Goal: Task Accomplishment & Management: Manage account settings

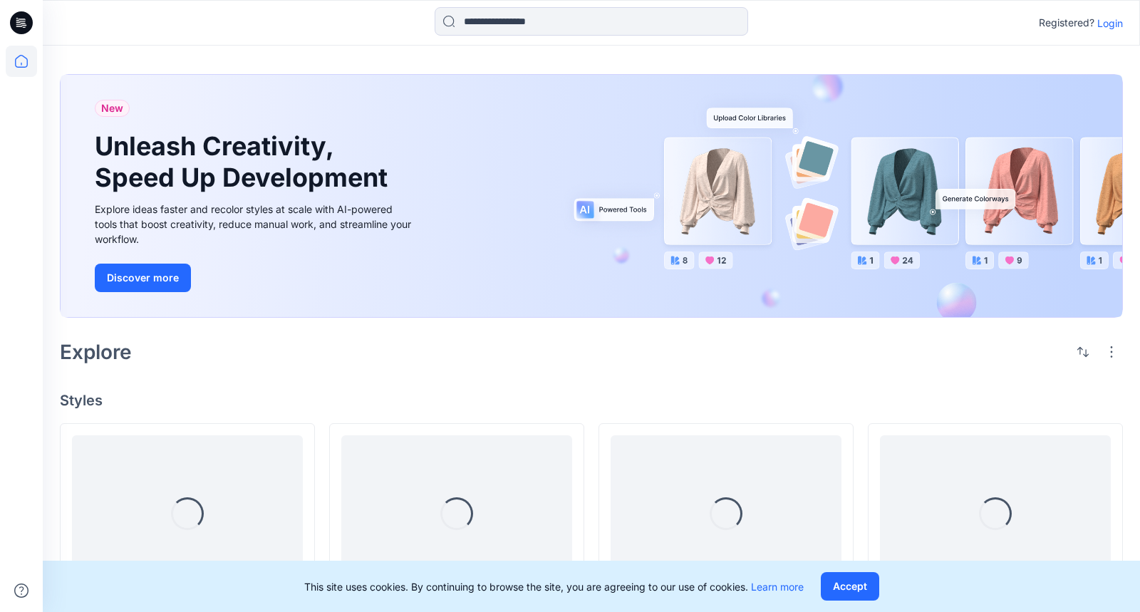
click at [1118, 20] on p "Login" at bounding box center [1110, 23] width 26 height 15
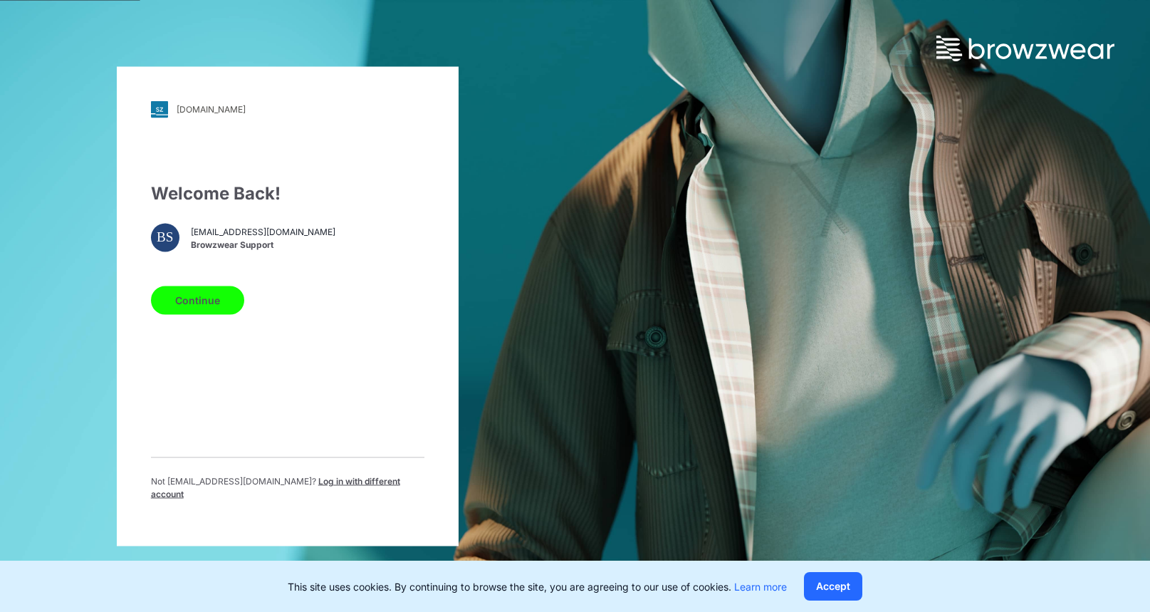
click at [211, 295] on button "Continue" at bounding box center [197, 300] width 93 height 28
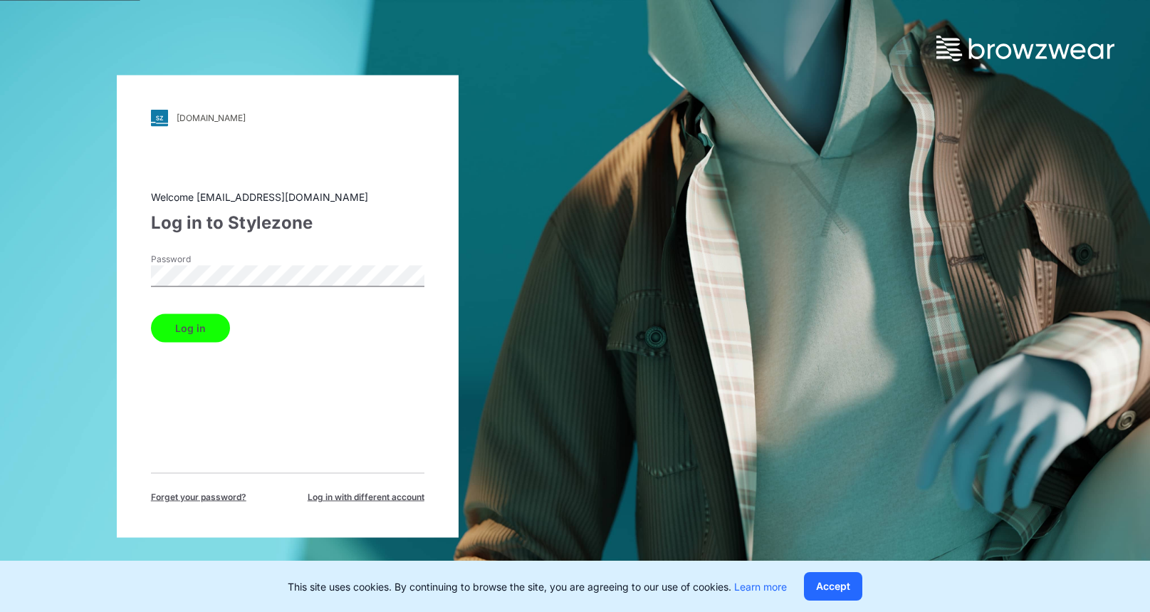
click at [188, 323] on button "Log in" at bounding box center [190, 327] width 79 height 28
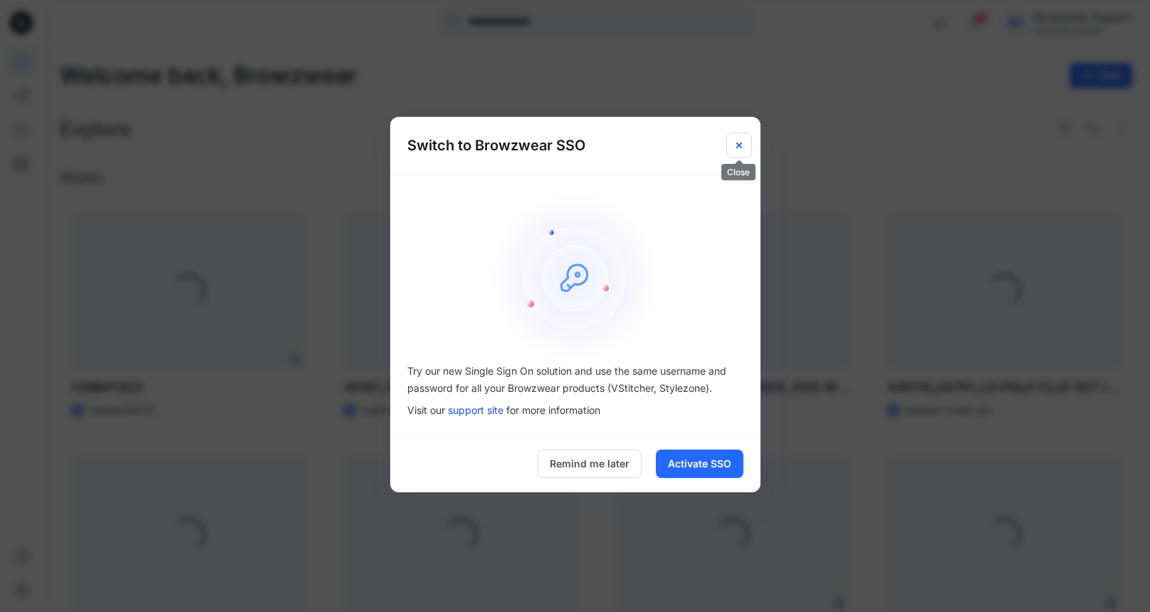
click at [738, 142] on icon "Close" at bounding box center [739, 145] width 11 height 11
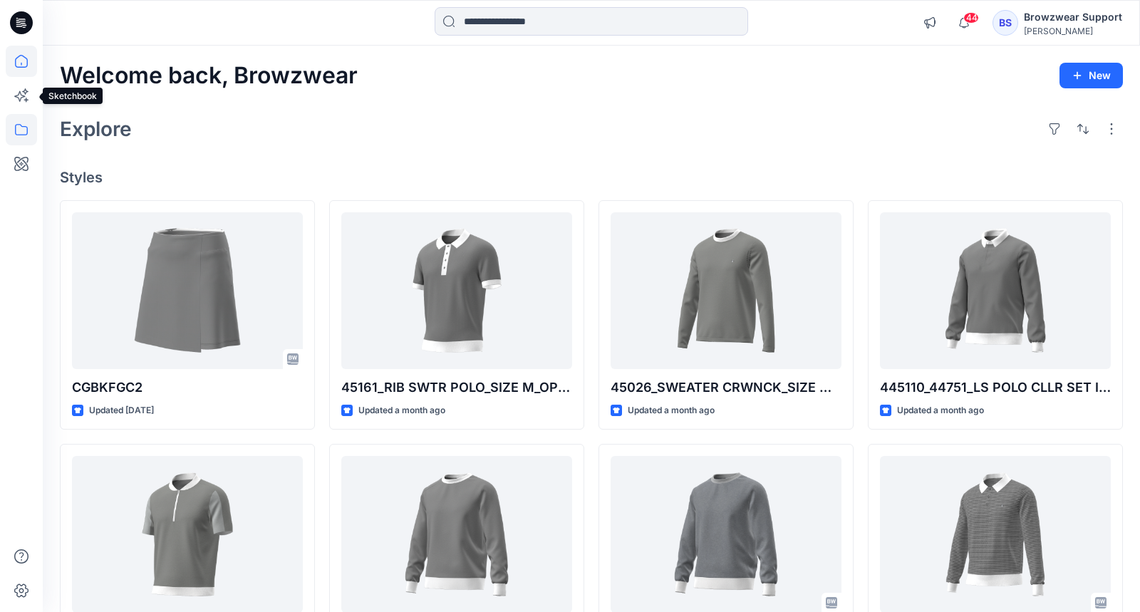
click at [25, 117] on icon at bounding box center [21, 129] width 31 height 31
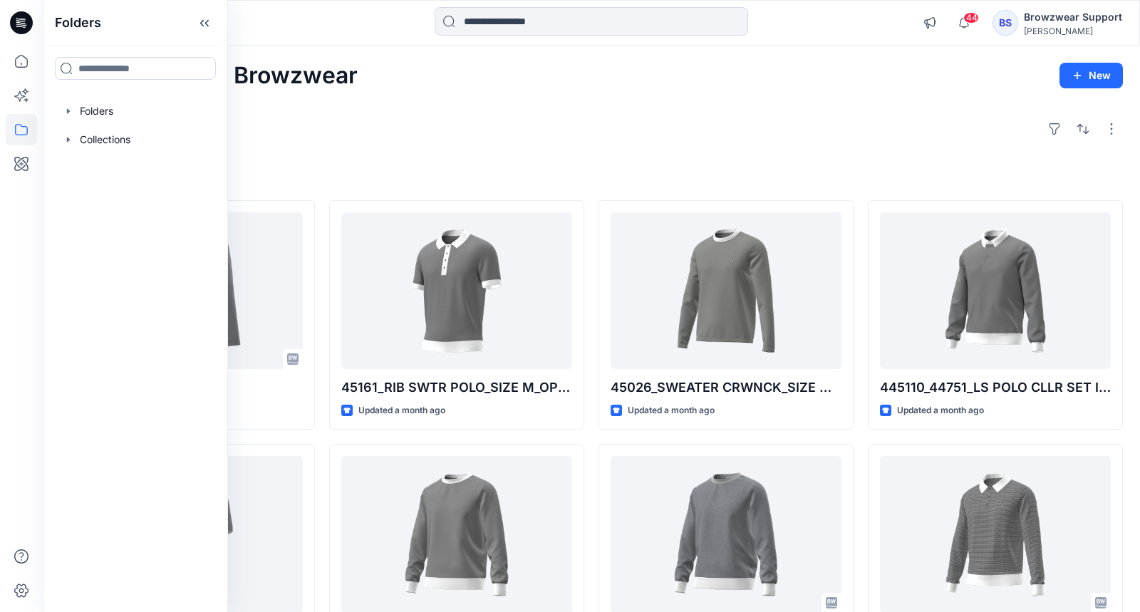
click at [1048, 28] on div "[PERSON_NAME]" at bounding box center [1073, 31] width 98 height 11
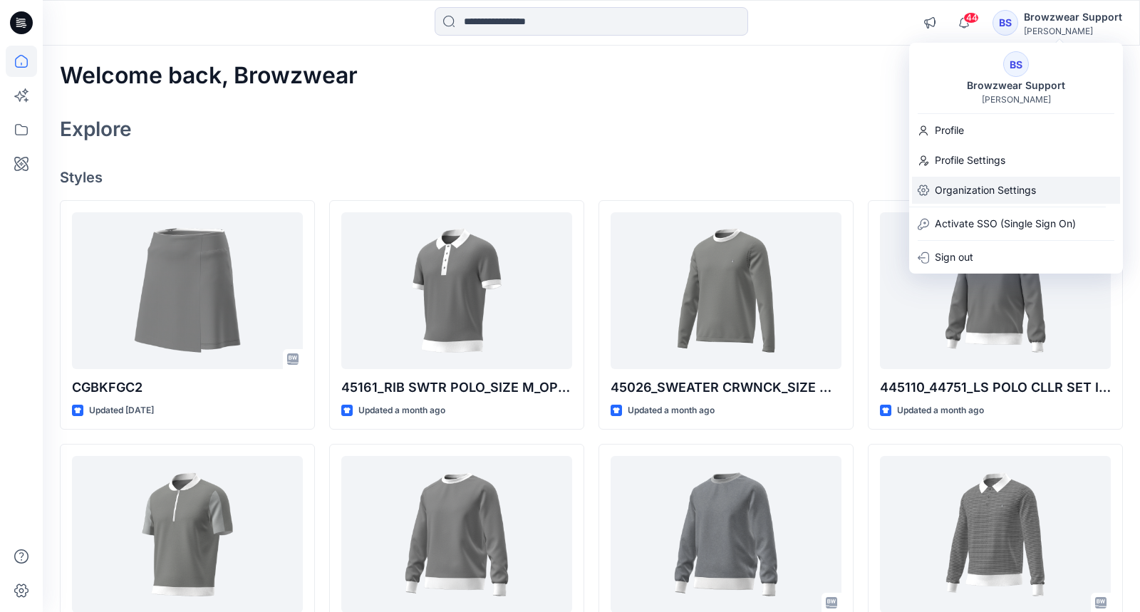
click at [952, 197] on p "Organization Settings" at bounding box center [984, 190] width 101 height 27
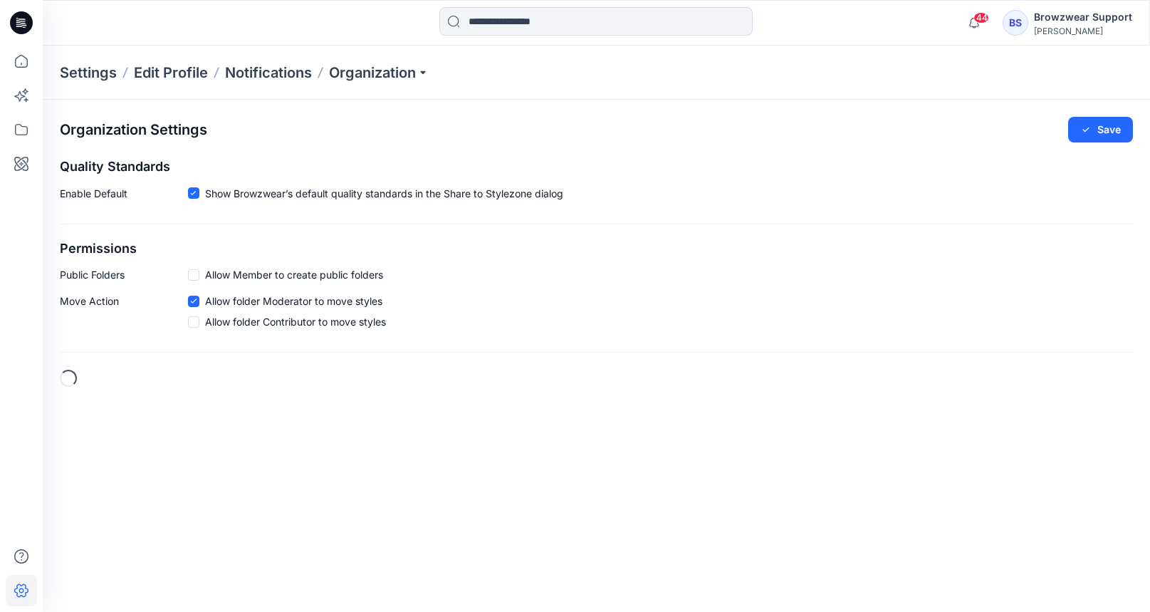
click at [441, 69] on div "Settings Edit Profile Notifications Organization" at bounding box center [597, 73] width 1108 height 54
click at [428, 74] on p "Organization" at bounding box center [379, 73] width 100 height 20
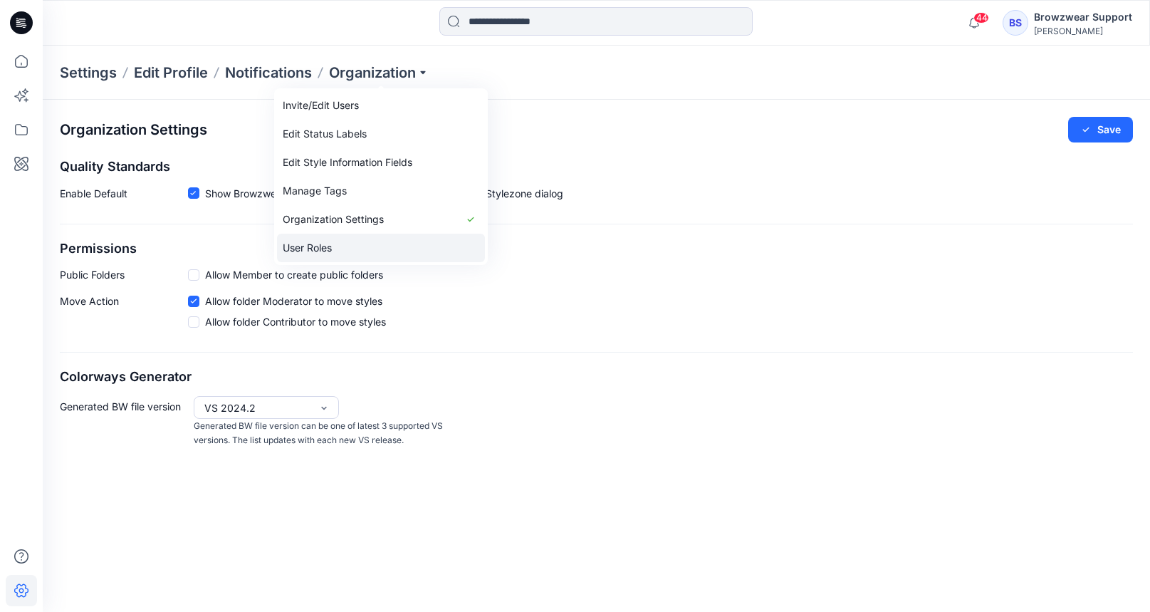
click at [330, 245] on link "User Roles" at bounding box center [381, 248] width 208 height 28
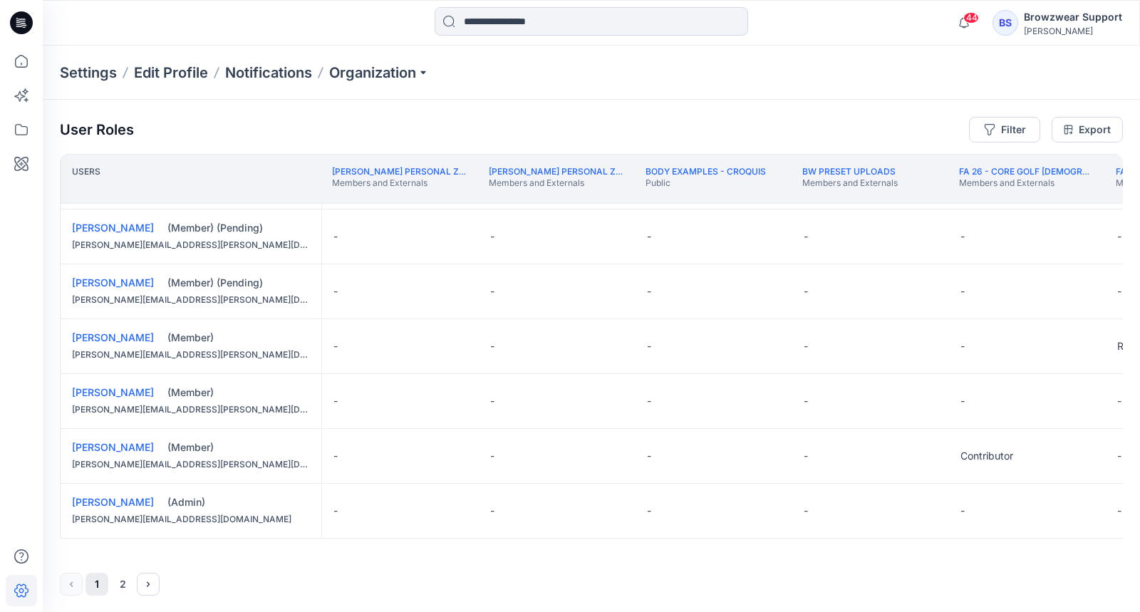
scroll to position [1, 0]
click at [148, 582] on icon "Next" at bounding box center [148, 582] width 3 height 5
click at [101, 583] on button "1" at bounding box center [96, 583] width 23 height 23
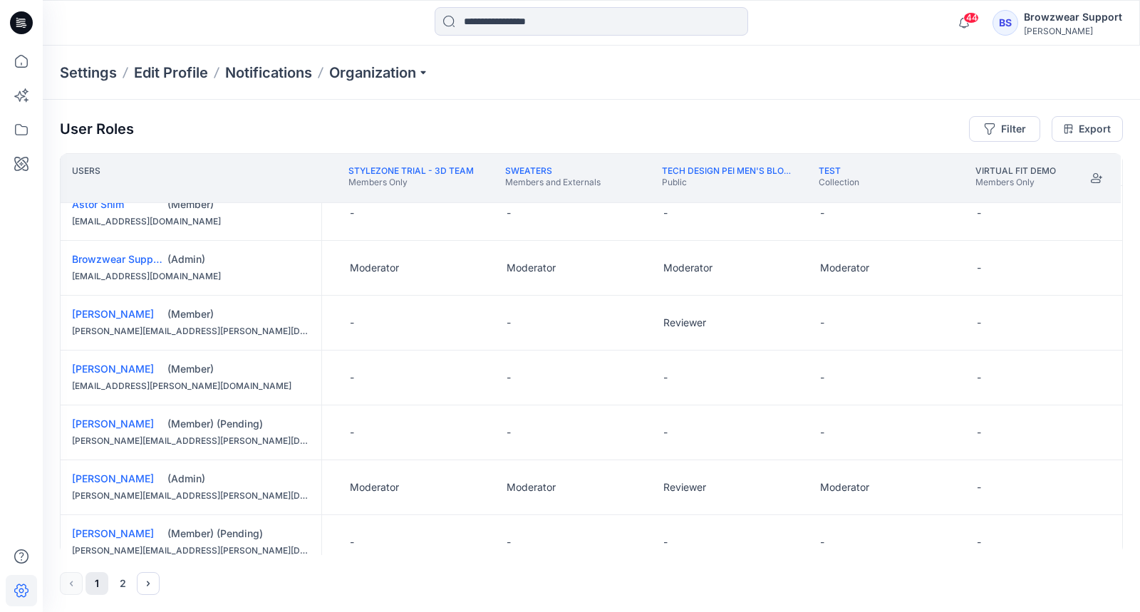
scroll to position [79, 2494]
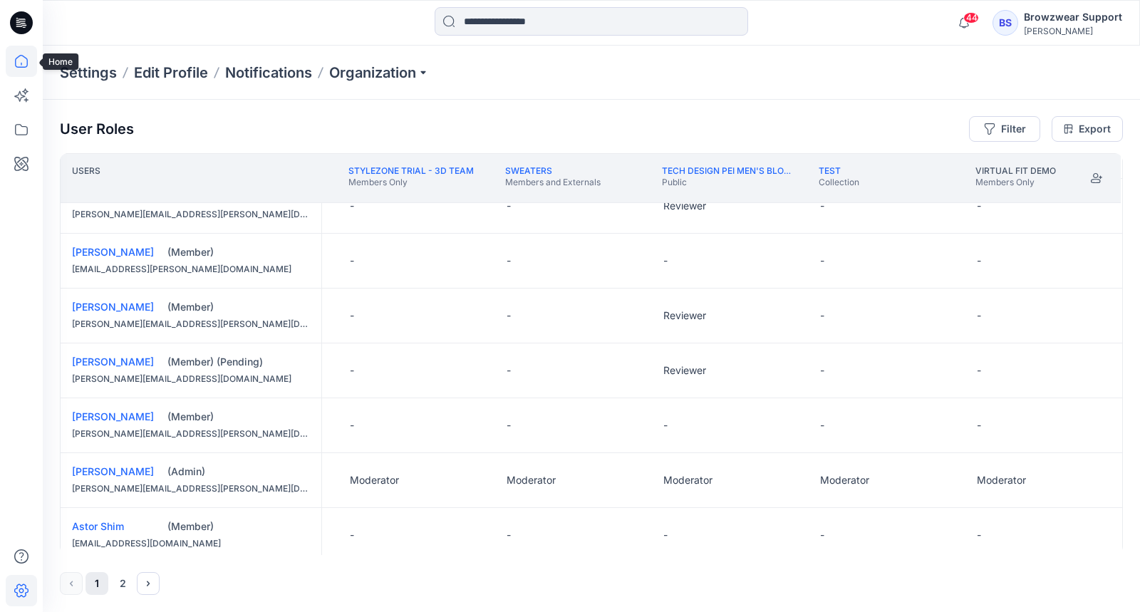
click at [17, 71] on icon at bounding box center [21, 61] width 31 height 31
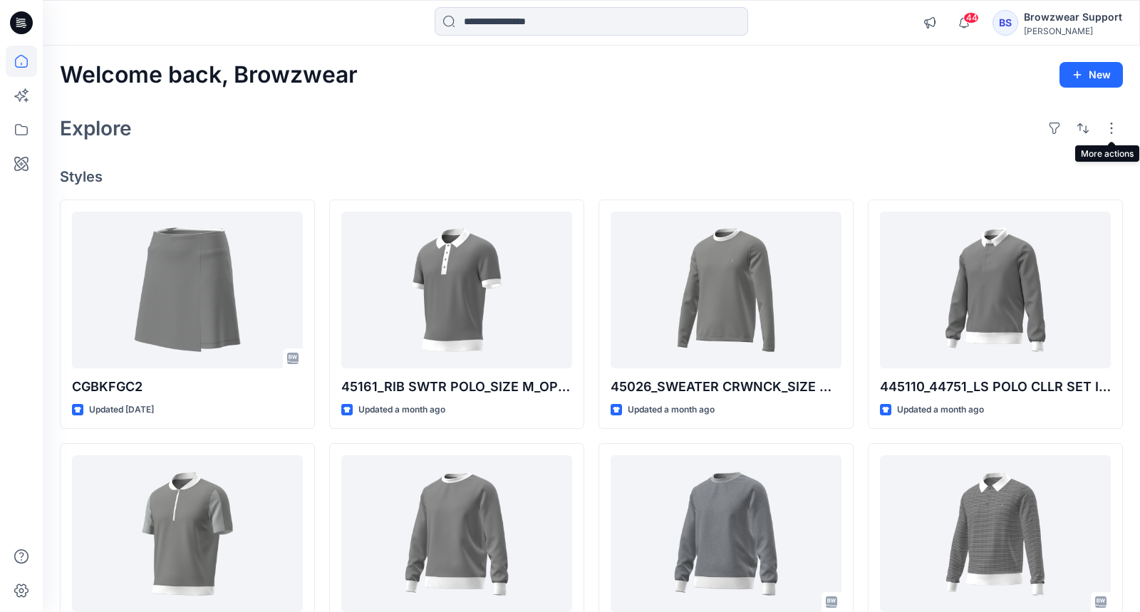
click at [1083, 3] on div "44 Notifications [PERSON_NAME] shared CGBKFGC2_W13097_SL301_2ND PROTO_V2023.1.5…" at bounding box center [591, 23] width 1097 height 46
click at [1085, 32] on div "[PERSON_NAME]" at bounding box center [1073, 31] width 98 height 11
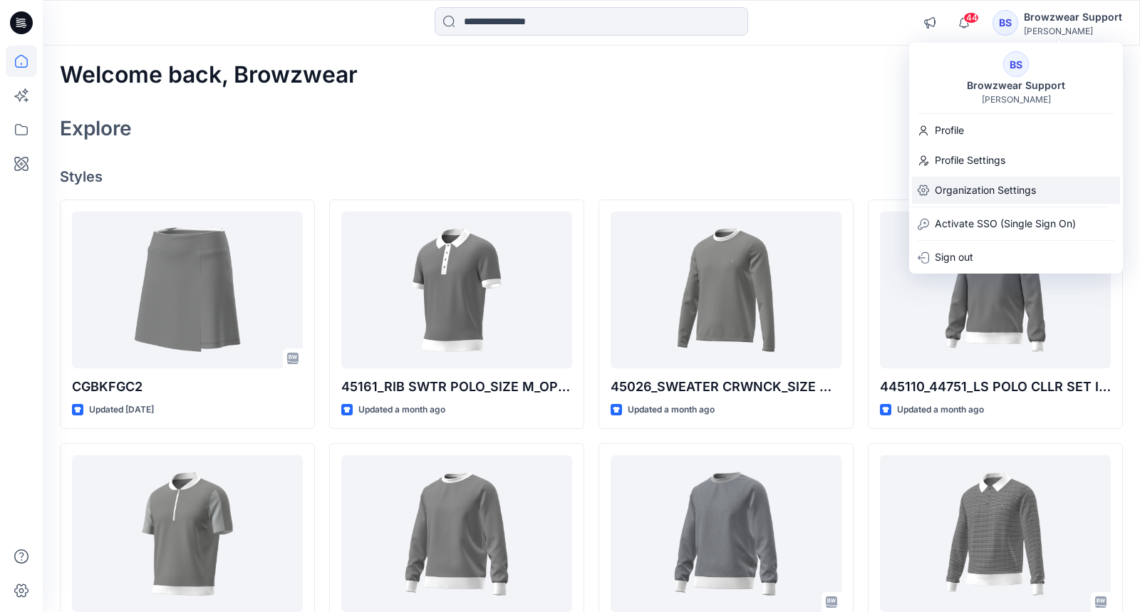
click at [1041, 189] on div "Organization Settings" at bounding box center [1016, 190] width 208 height 27
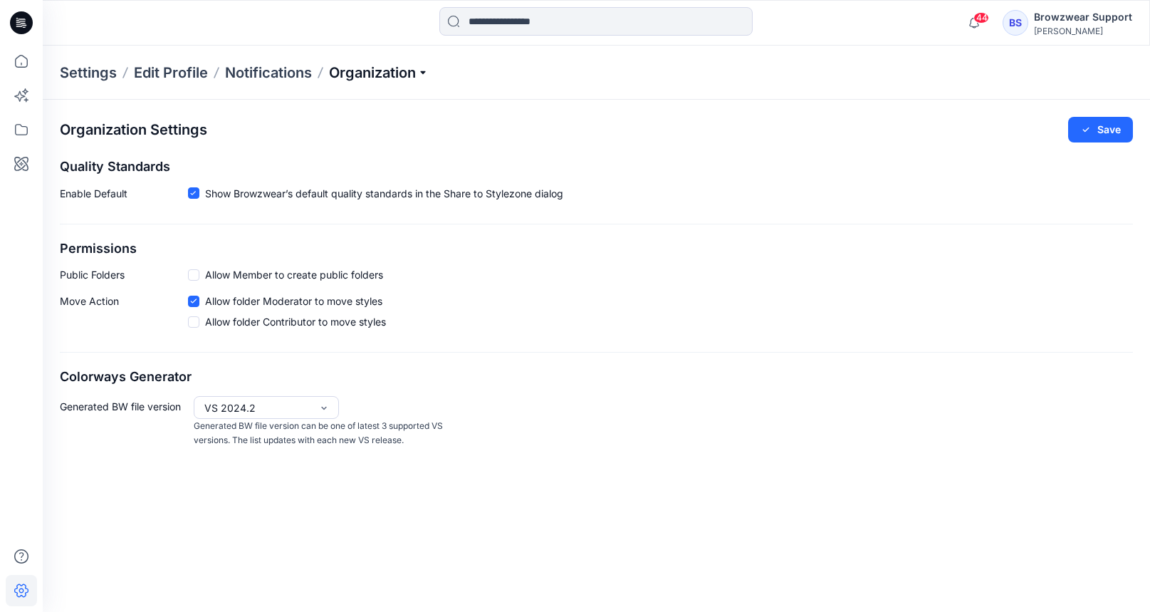
click at [407, 76] on p "Organization" at bounding box center [379, 73] width 100 height 20
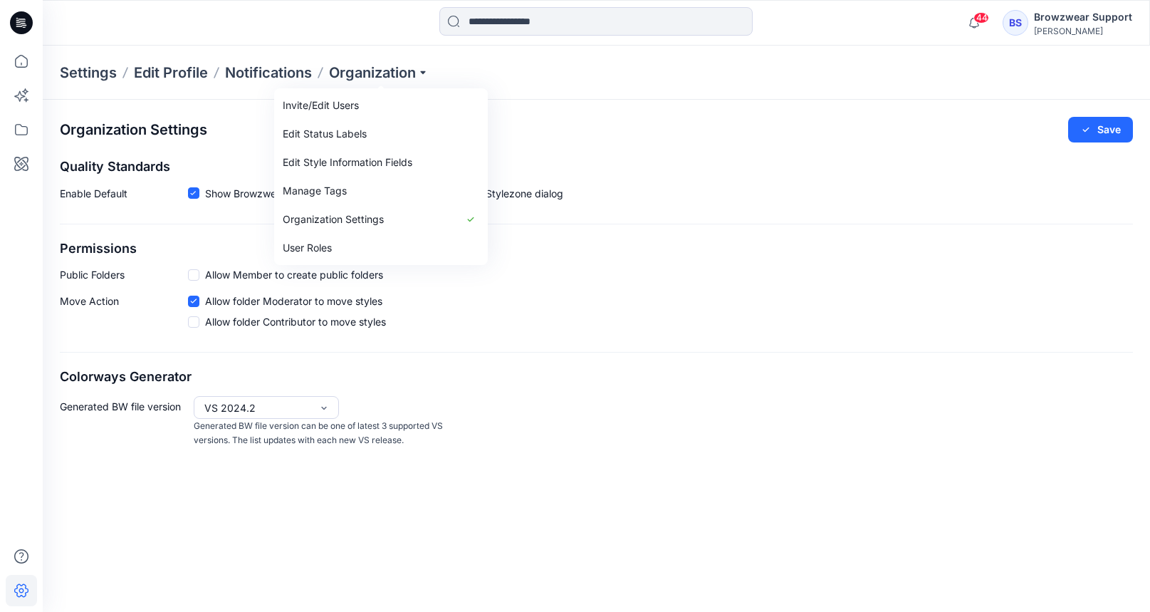
click at [348, 262] on div "Invite/Edit Users Edit Status Labels Edit Style Information Fields Manage Tags …" at bounding box center [381, 176] width 214 height 177
click at [353, 244] on link "User Roles" at bounding box center [381, 248] width 208 height 28
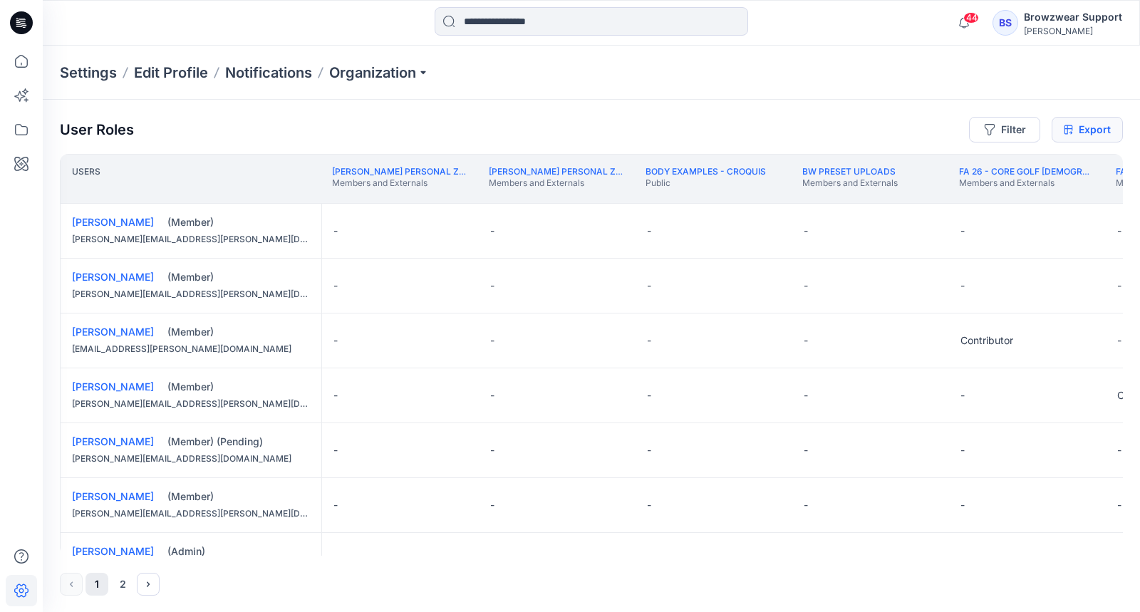
click at [1121, 137] on link "Export" at bounding box center [1086, 130] width 71 height 26
click at [1071, 119] on link "Export" at bounding box center [1086, 130] width 71 height 26
click at [1078, 40] on div "44 Notifications [PERSON_NAME] shared CGBKFGC2_W13097_SL301_2ND PROTO_V2023.1.5…" at bounding box center [591, 23] width 1097 height 46
click at [1066, 30] on div "[PERSON_NAME]" at bounding box center [1073, 31] width 98 height 11
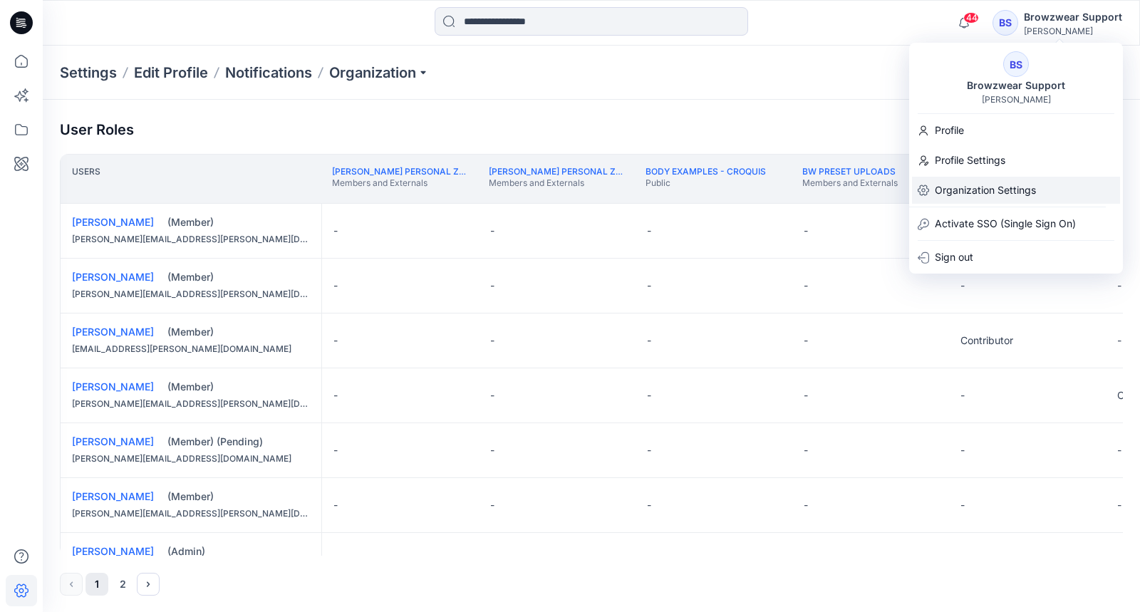
click at [992, 191] on p "Organization Settings" at bounding box center [984, 190] width 101 height 27
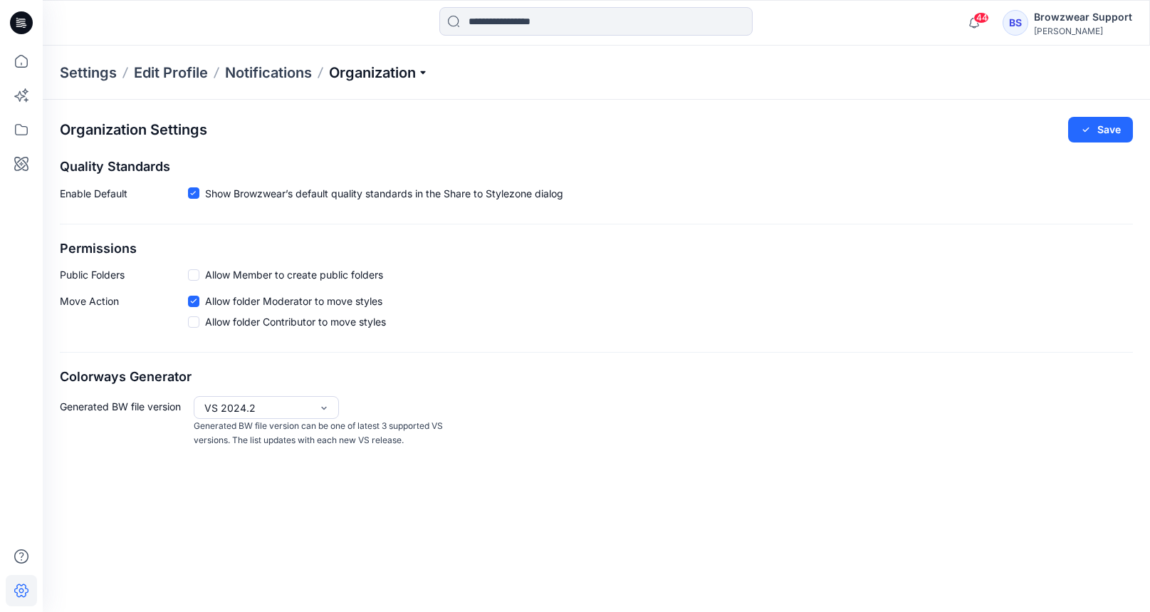
click at [416, 65] on p "Organization" at bounding box center [379, 73] width 100 height 20
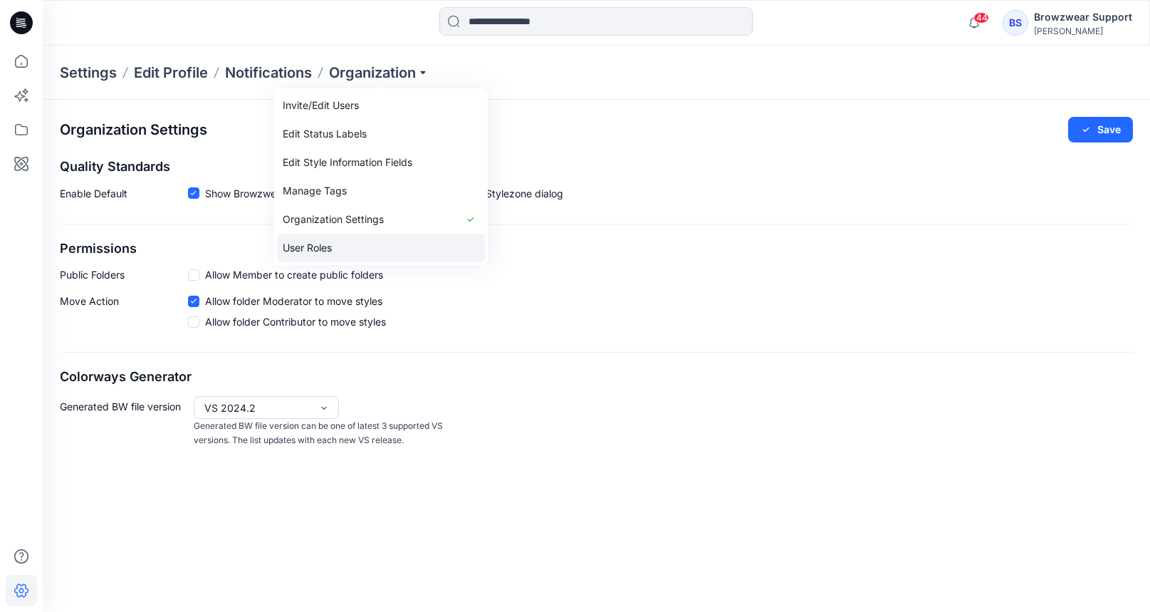
click at [353, 234] on link "User Roles" at bounding box center [381, 248] width 208 height 28
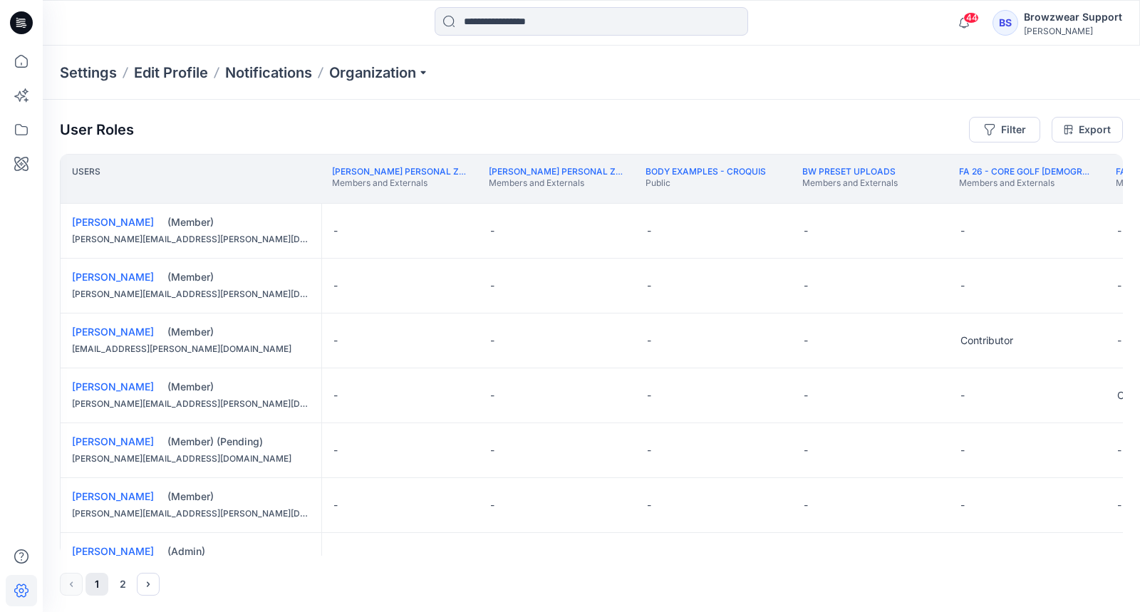
click at [407, 61] on div "Settings Edit Profile Notifications Organization" at bounding box center [591, 73] width 1097 height 54
click at [1058, 29] on div "[PERSON_NAME]" at bounding box center [1073, 31] width 98 height 11
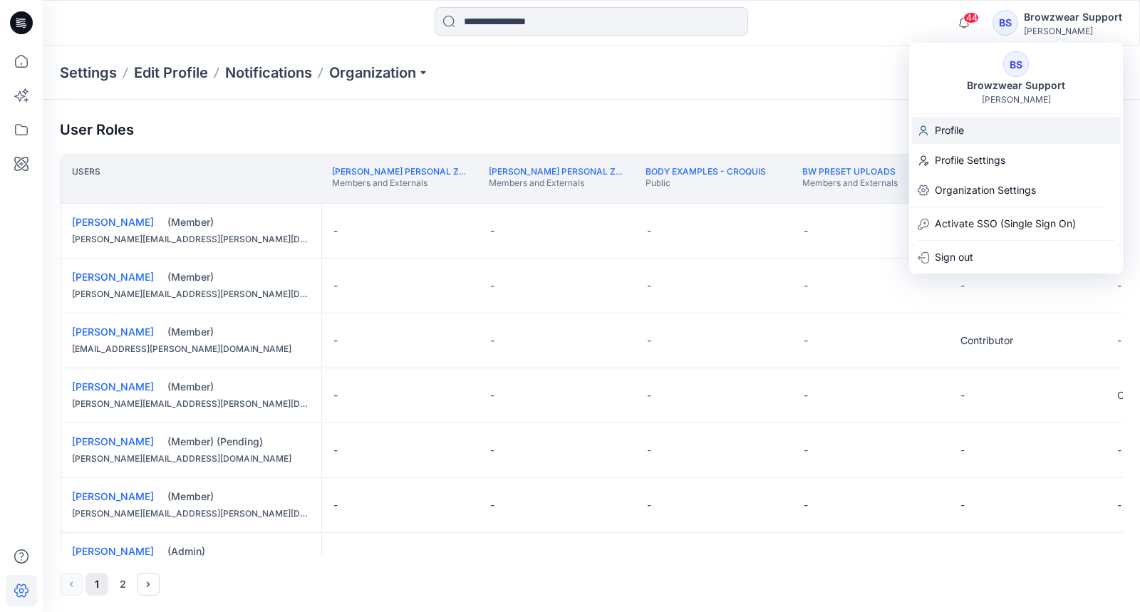
click at [999, 123] on div "Profile" at bounding box center [1016, 130] width 208 height 27
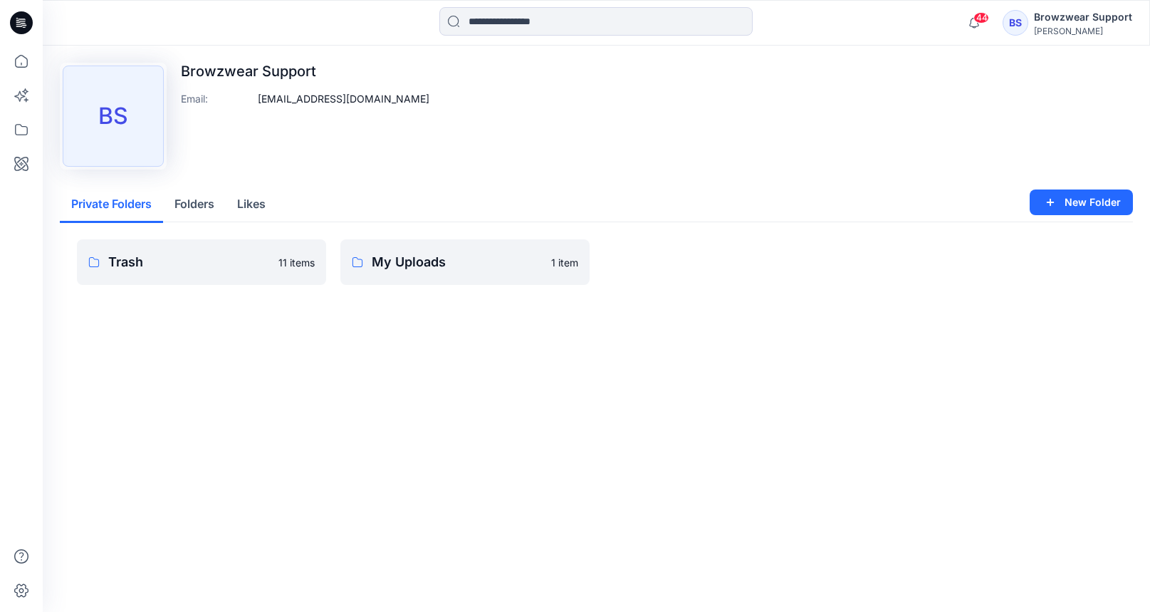
click at [1055, 31] on div "[PERSON_NAME]" at bounding box center [1083, 31] width 98 height 11
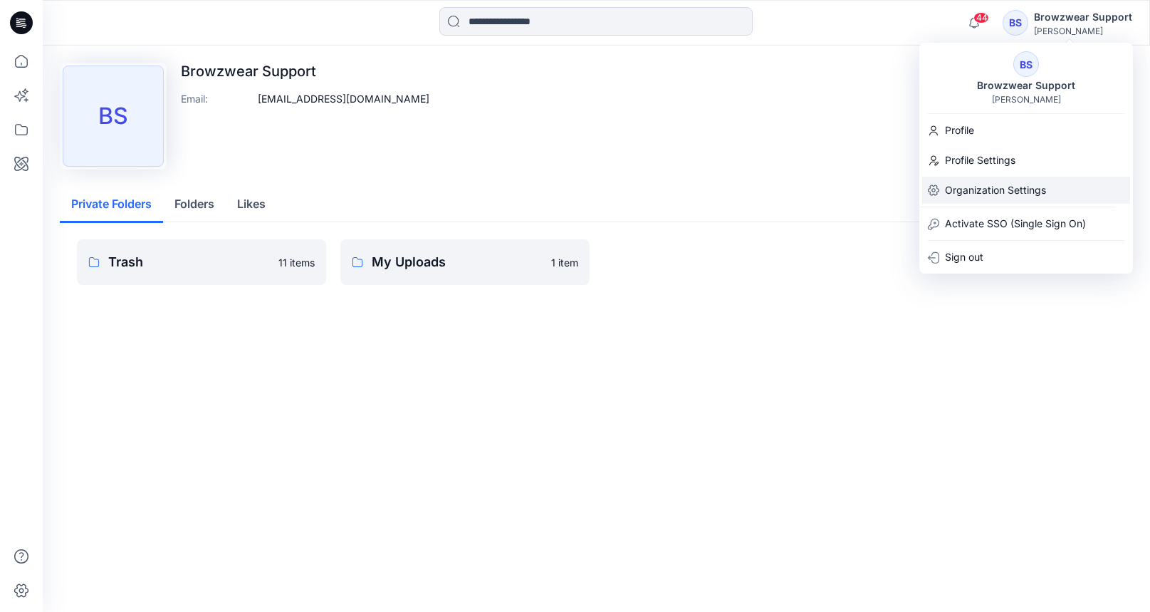
click at [1001, 193] on p "Organization Settings" at bounding box center [995, 190] width 101 height 27
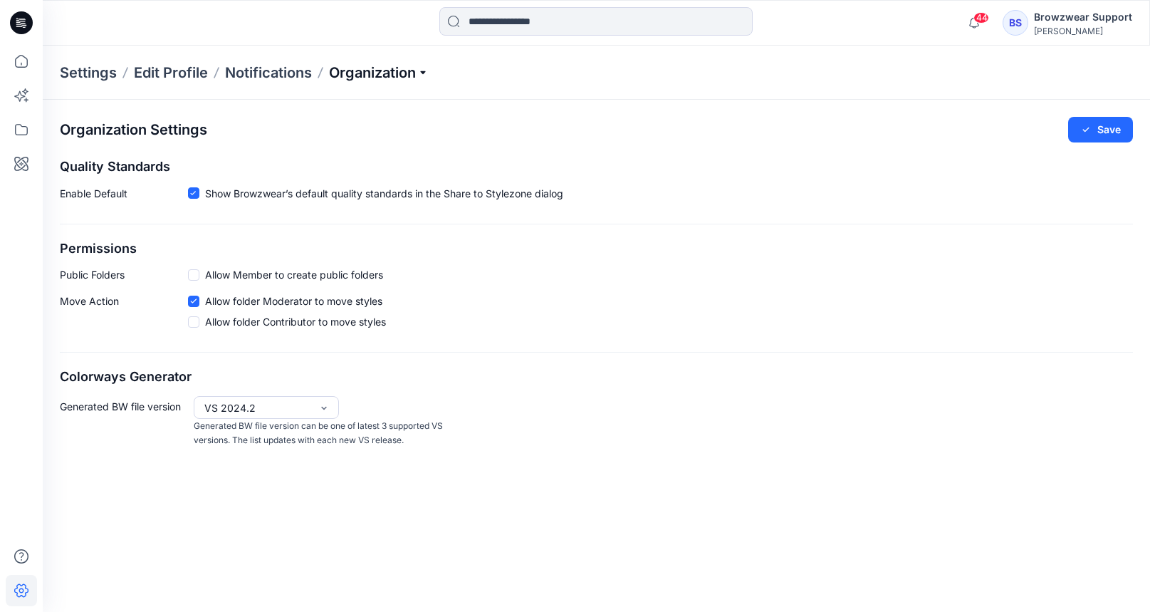
click at [419, 75] on p "Organization" at bounding box center [379, 73] width 100 height 20
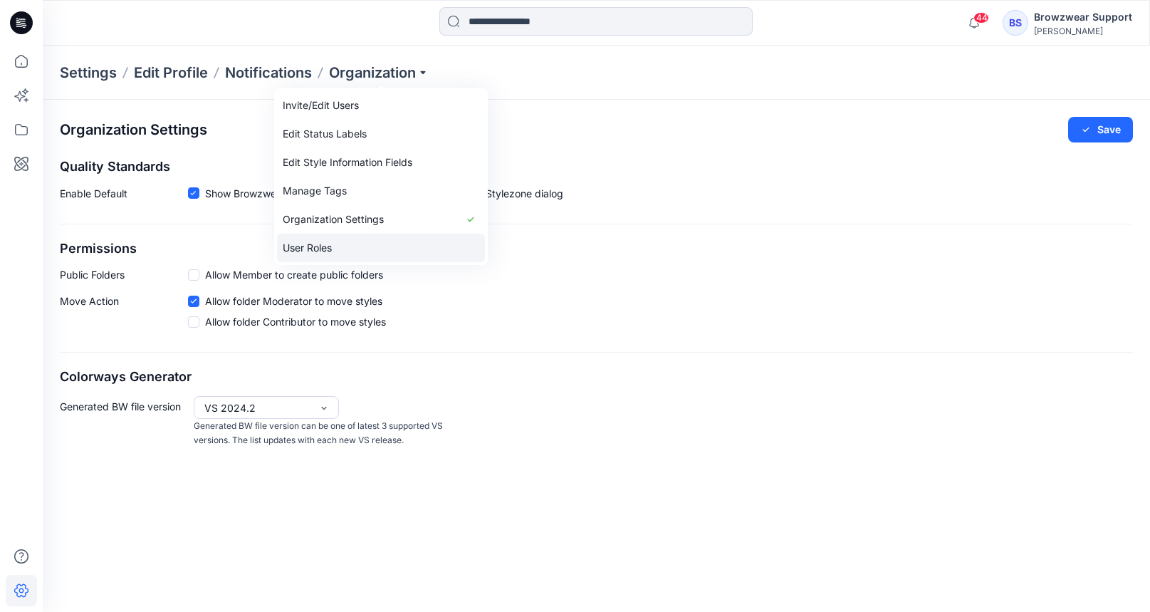
click at [398, 246] on link "User Roles" at bounding box center [381, 248] width 208 height 28
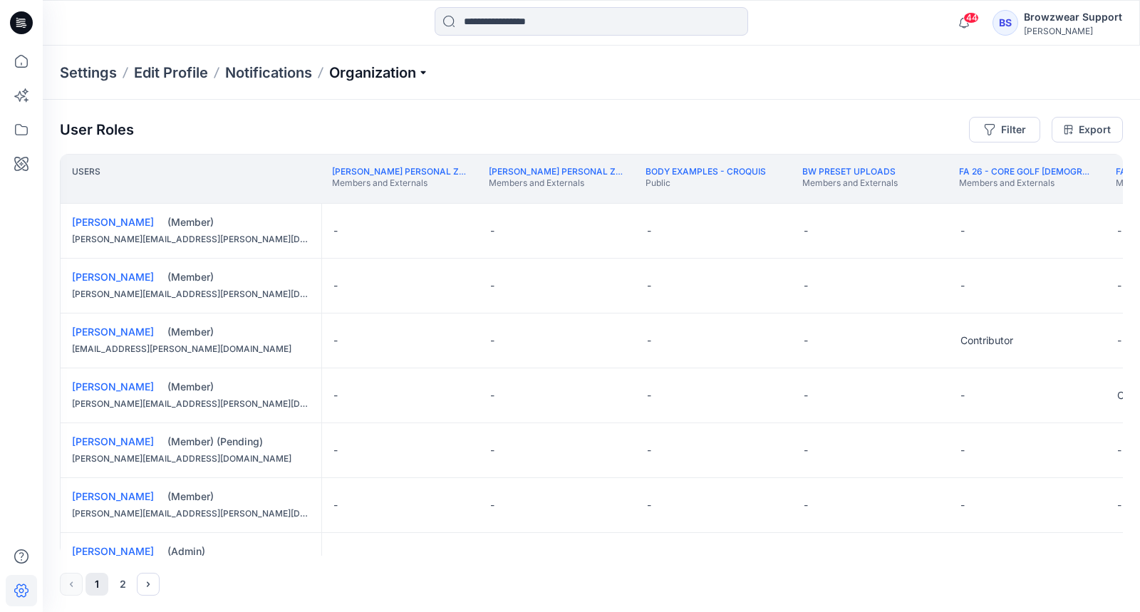
click at [401, 68] on p "Organization" at bounding box center [379, 73] width 100 height 20
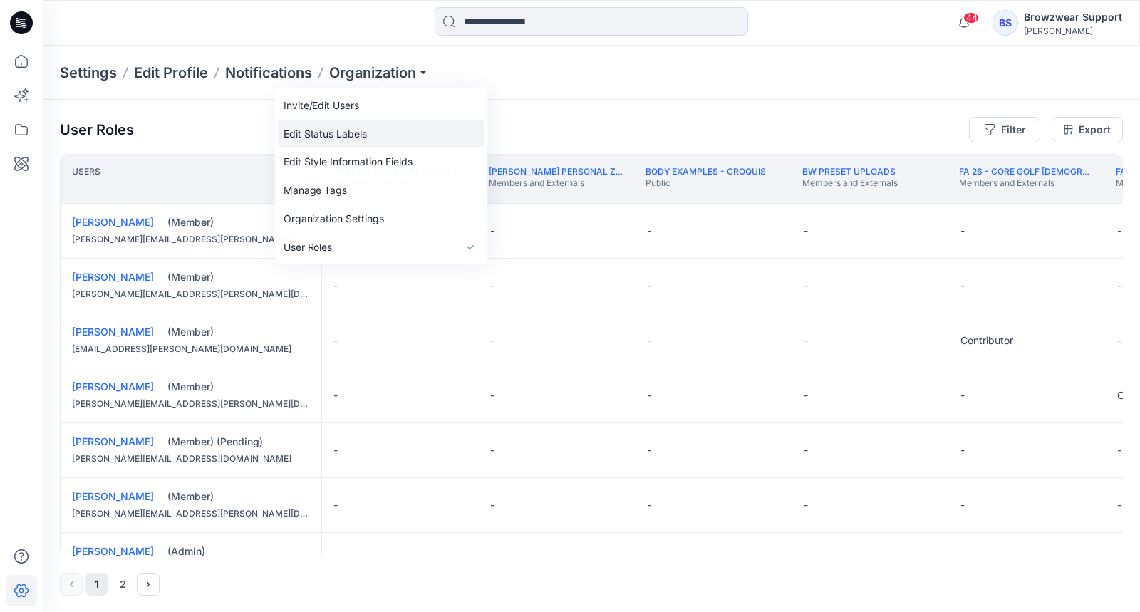
click at [397, 126] on link "Edit Status Labels" at bounding box center [381, 134] width 207 height 28
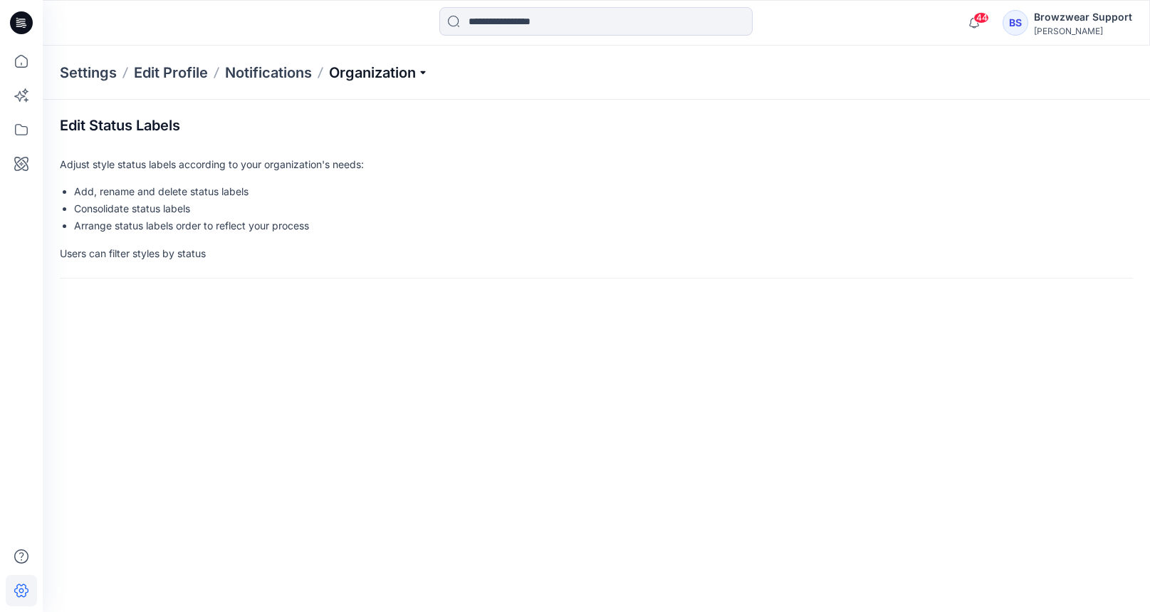
click at [408, 80] on p "Organization" at bounding box center [379, 73] width 100 height 20
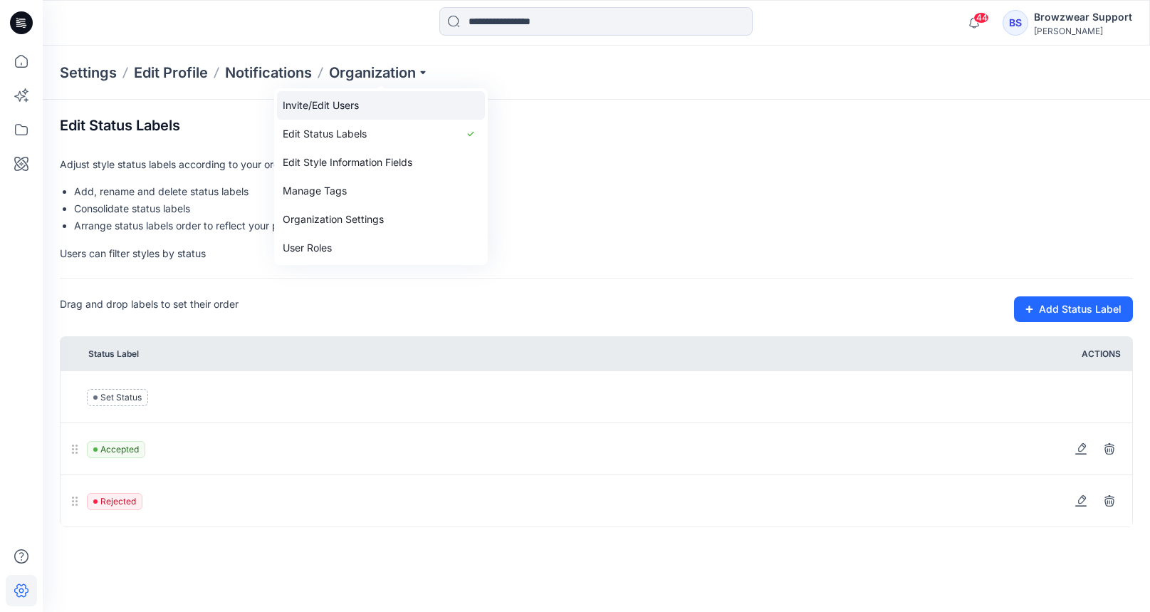
click at [403, 115] on link "Invite/Edit Users" at bounding box center [381, 105] width 208 height 28
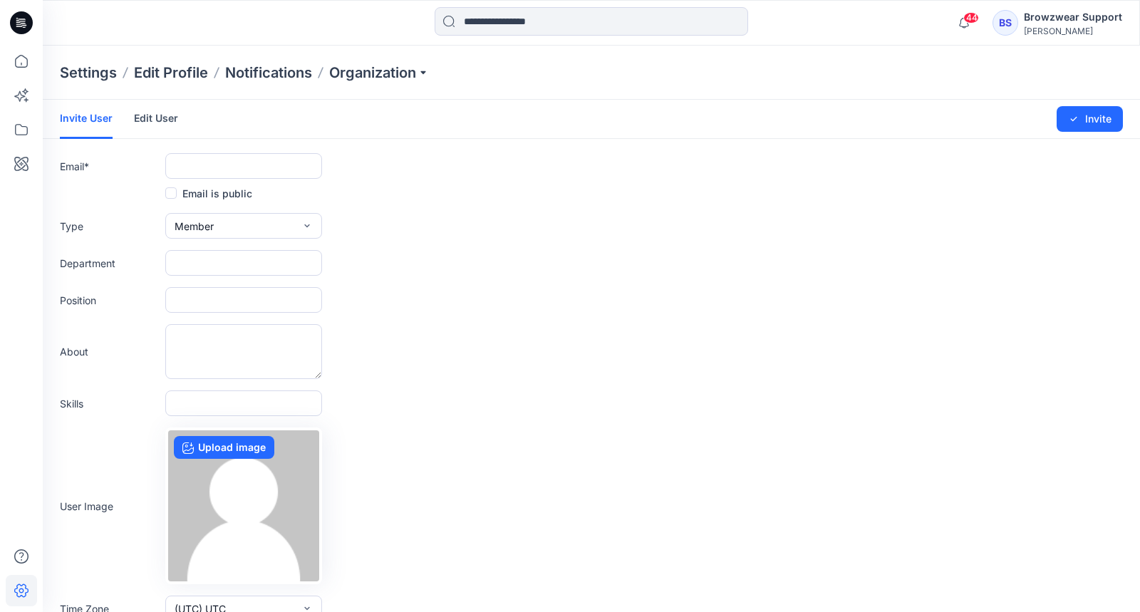
click at [151, 117] on link "Edit User" at bounding box center [156, 118] width 44 height 37
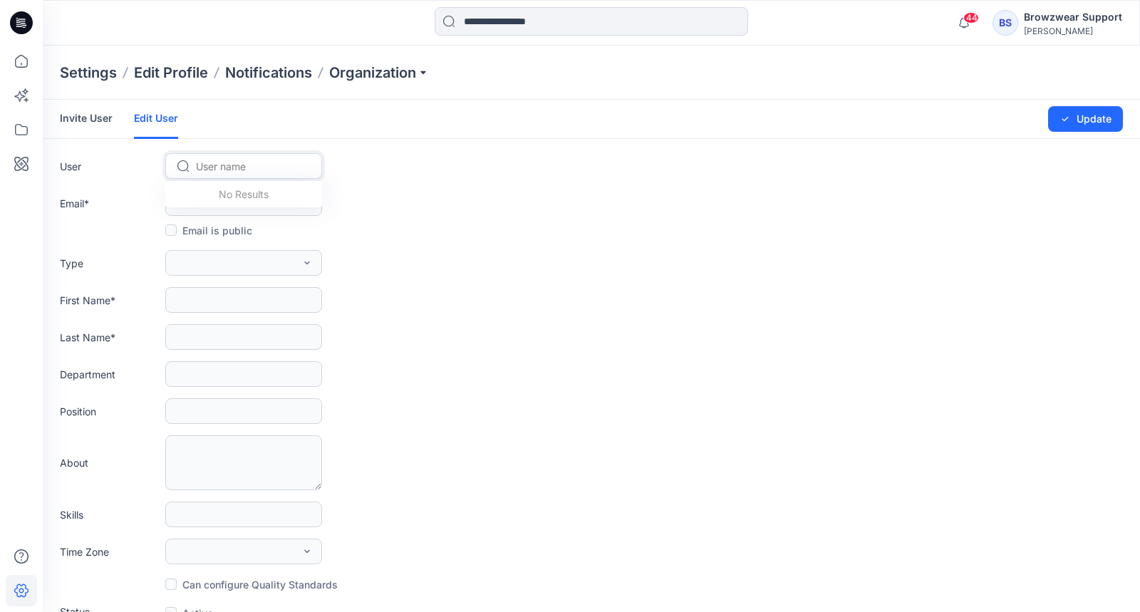
click at [290, 169] on div at bounding box center [252, 166] width 113 height 18
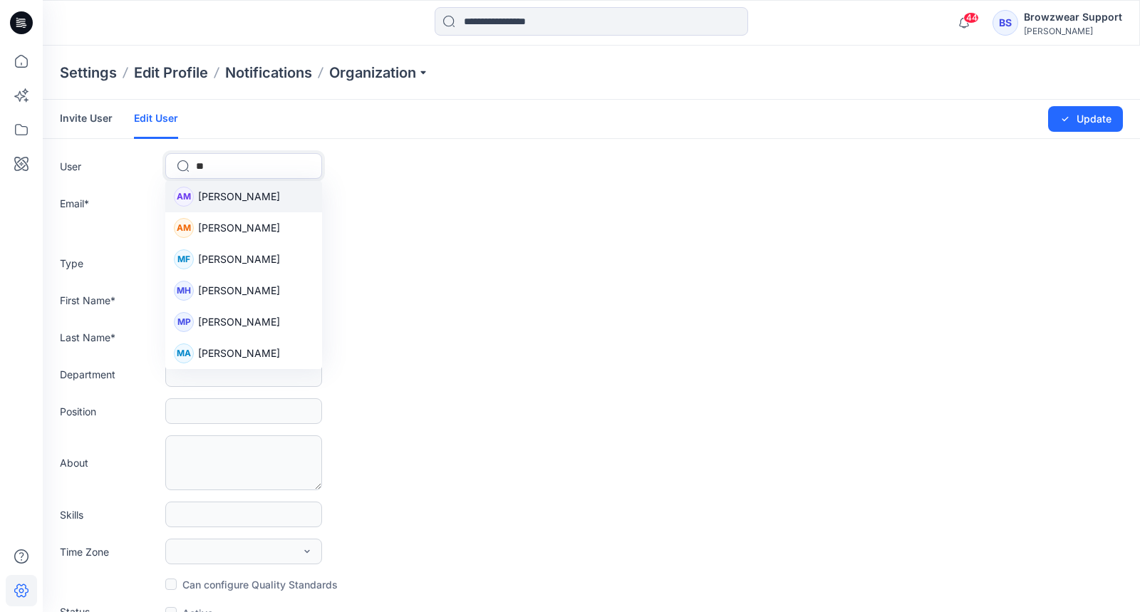
type input "***"
click at [277, 190] on div "MF [PERSON_NAME]" at bounding box center [243, 196] width 157 height 31
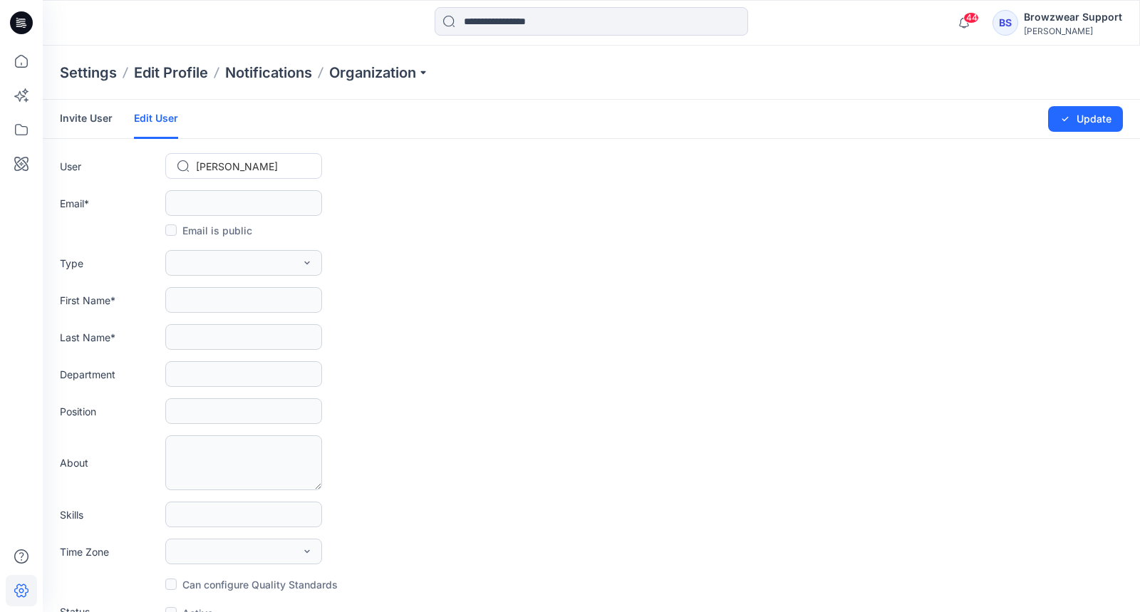
type input "**********"
type input "*******"
type input "******"
type input "**********"
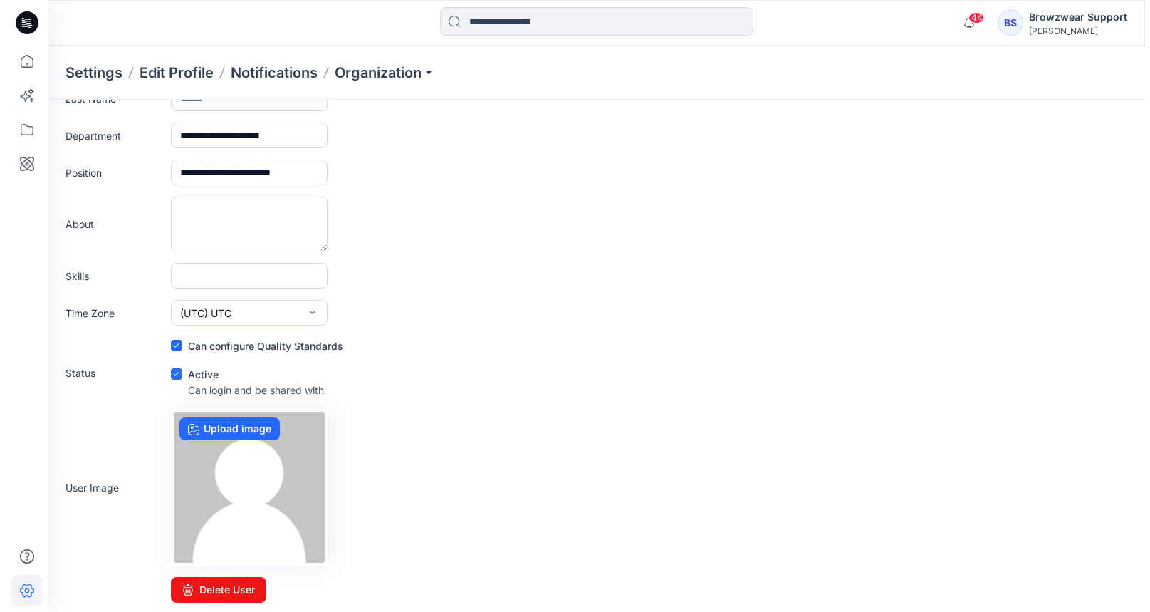
scroll to position [241, 0]
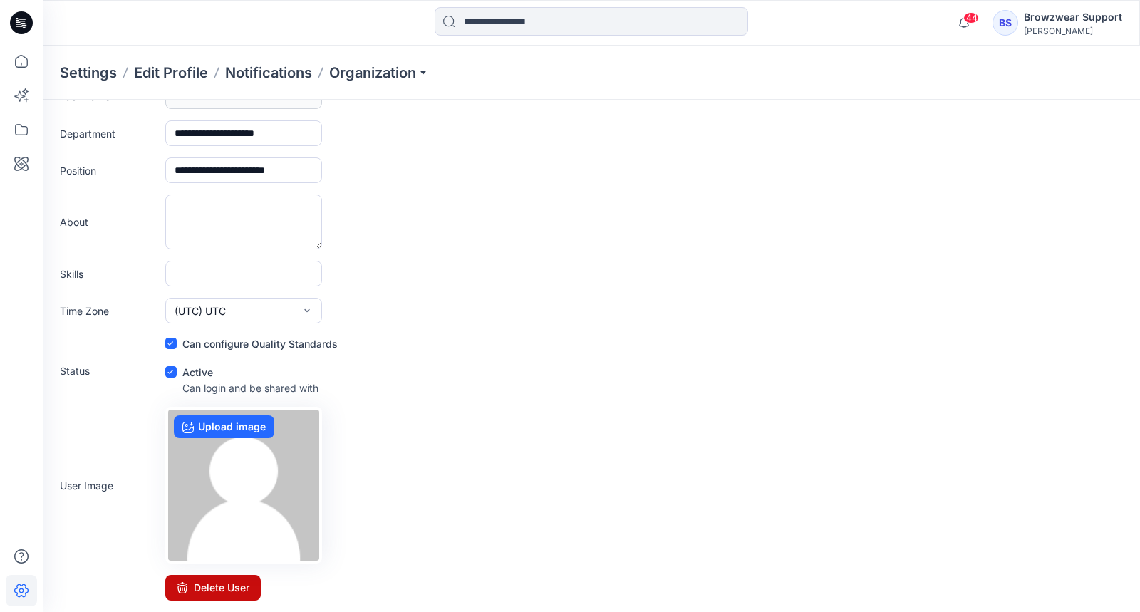
click at [239, 576] on form "**********" at bounding box center [591, 229] width 1097 height 741
click at [239, 588] on button "Delete User" at bounding box center [212, 588] width 95 height 26
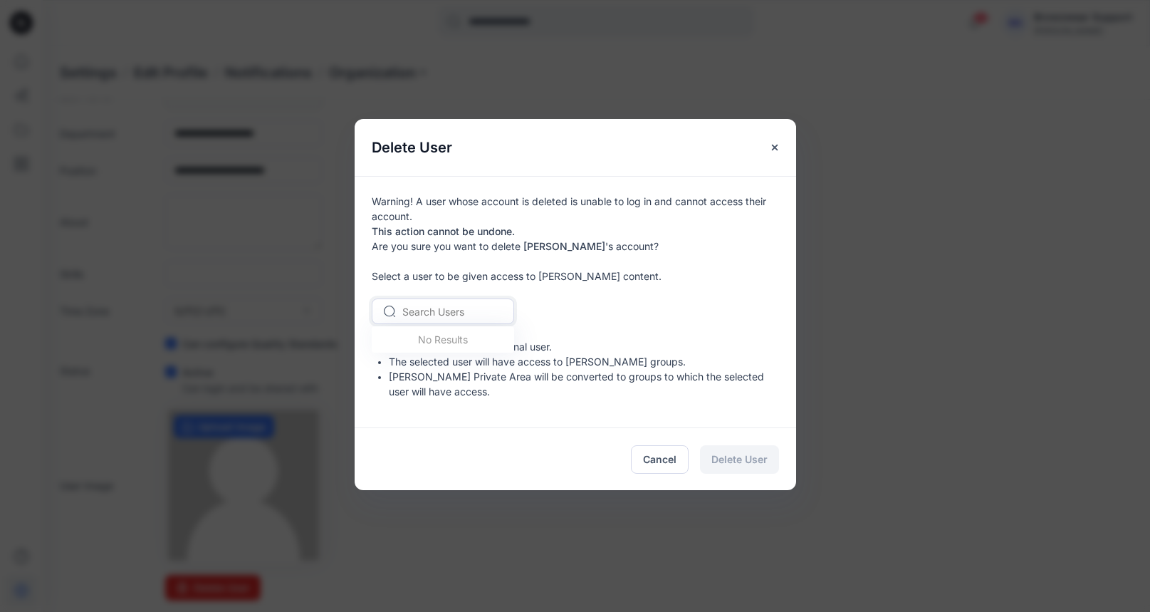
click at [457, 311] on div at bounding box center [451, 312] width 98 height 18
type input "*******"
click at [433, 344] on span "Browzwear Support" at bounding box center [451, 341] width 93 height 15
click at [749, 467] on button "Delete User" at bounding box center [739, 459] width 79 height 28
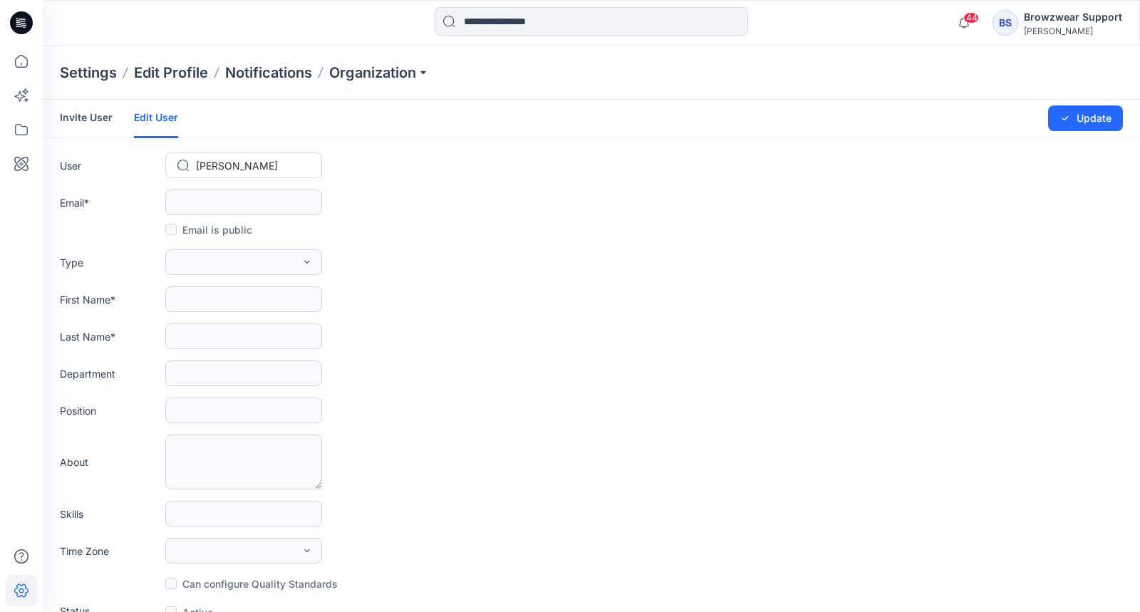
scroll to position [0, 0]
click at [1028, 28] on div "[PERSON_NAME]" at bounding box center [1073, 31] width 98 height 11
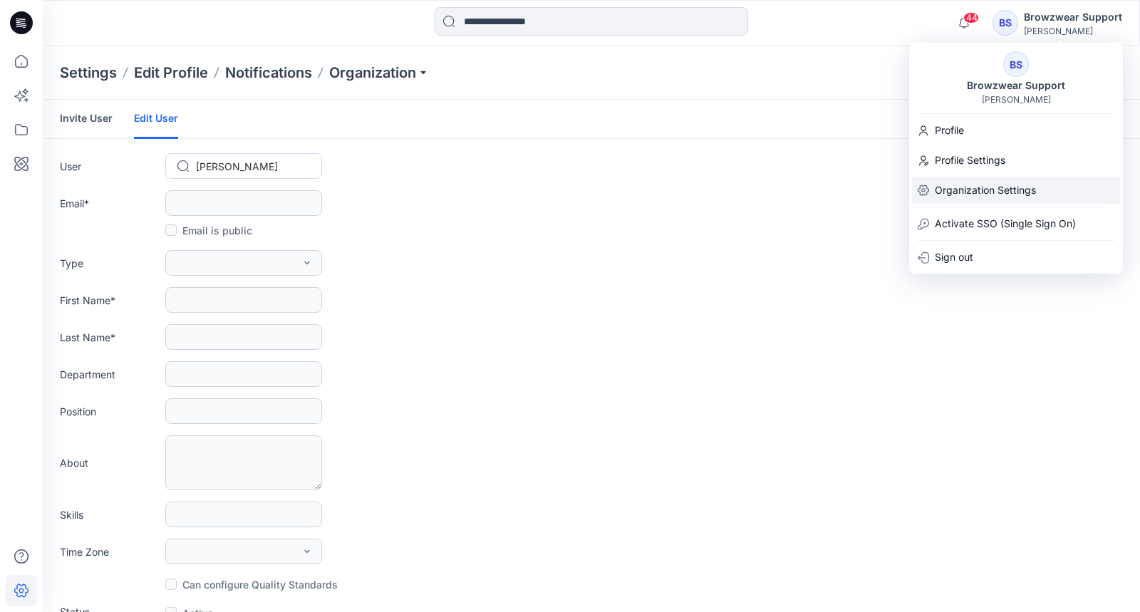
click at [1004, 184] on p "Organization Settings" at bounding box center [984, 190] width 101 height 27
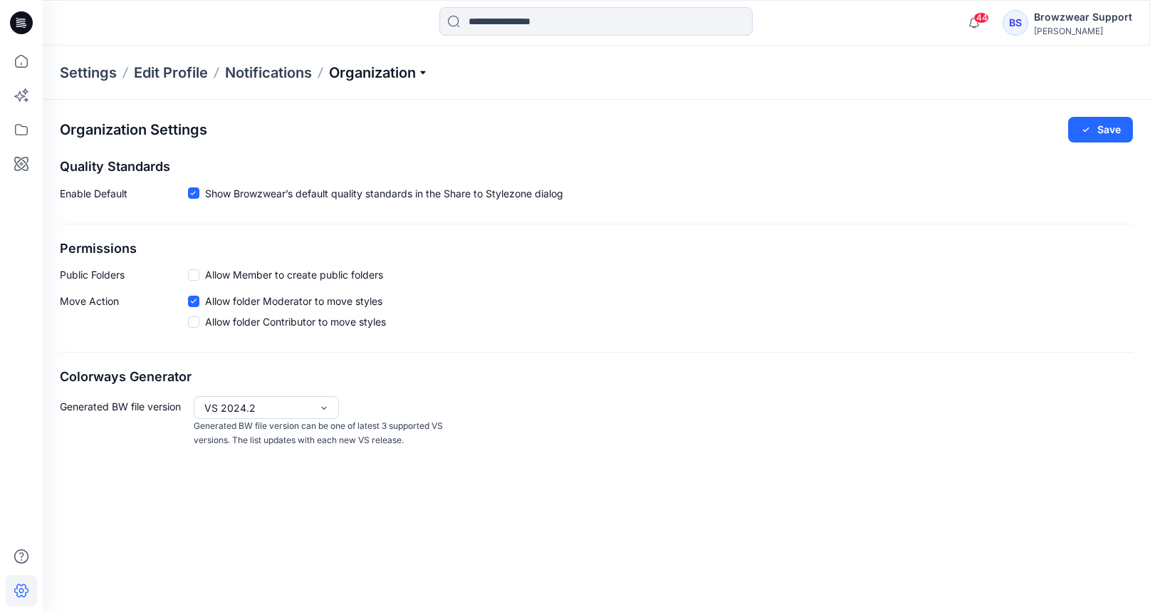
click at [422, 69] on p "Organization" at bounding box center [379, 73] width 100 height 20
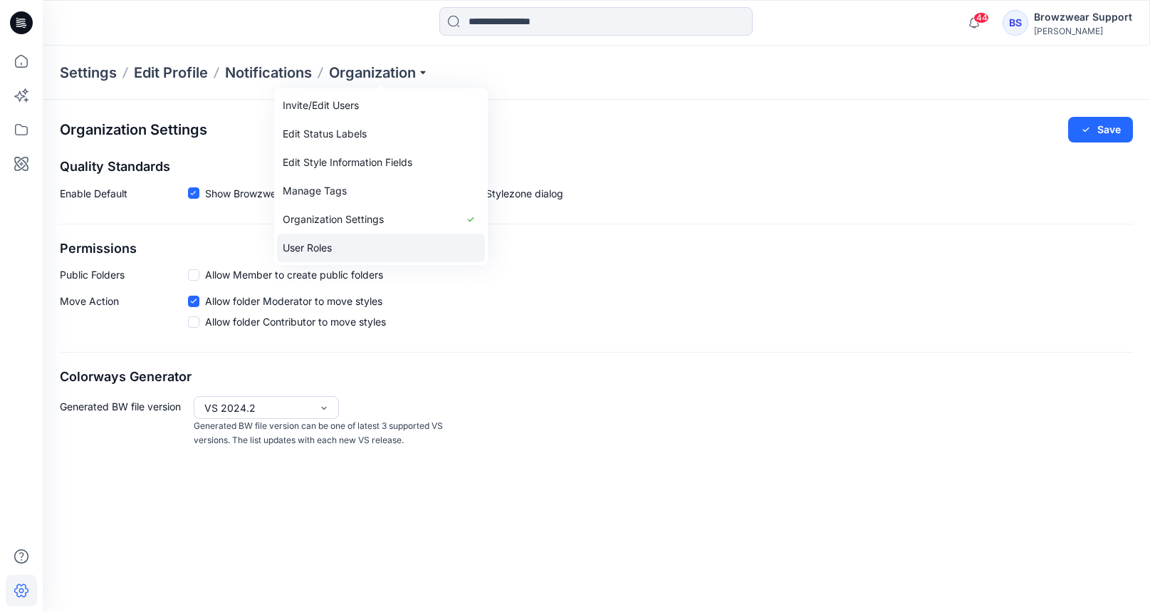
click at [397, 237] on link "User Roles" at bounding box center [381, 248] width 208 height 28
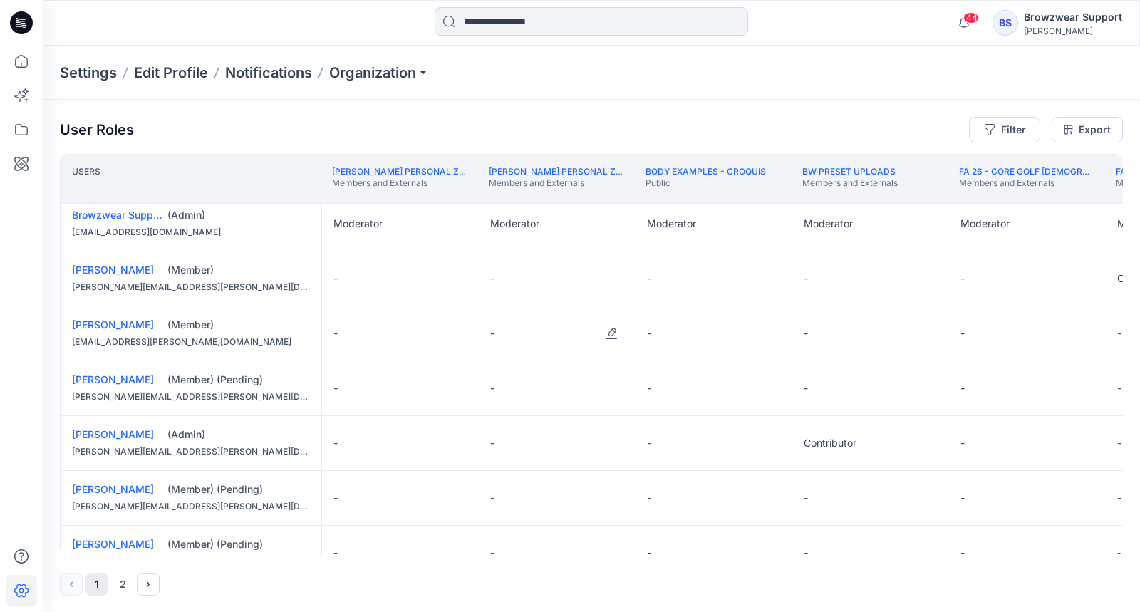
drag, startPoint x: 313, startPoint y: 556, endPoint x: 522, endPoint y: 553, distance: 209.4
click at [522, 553] on div "User Roles Filter Export Users [PERSON_NAME] Personal Zone Members and External…" at bounding box center [591, 356] width 1097 height 513
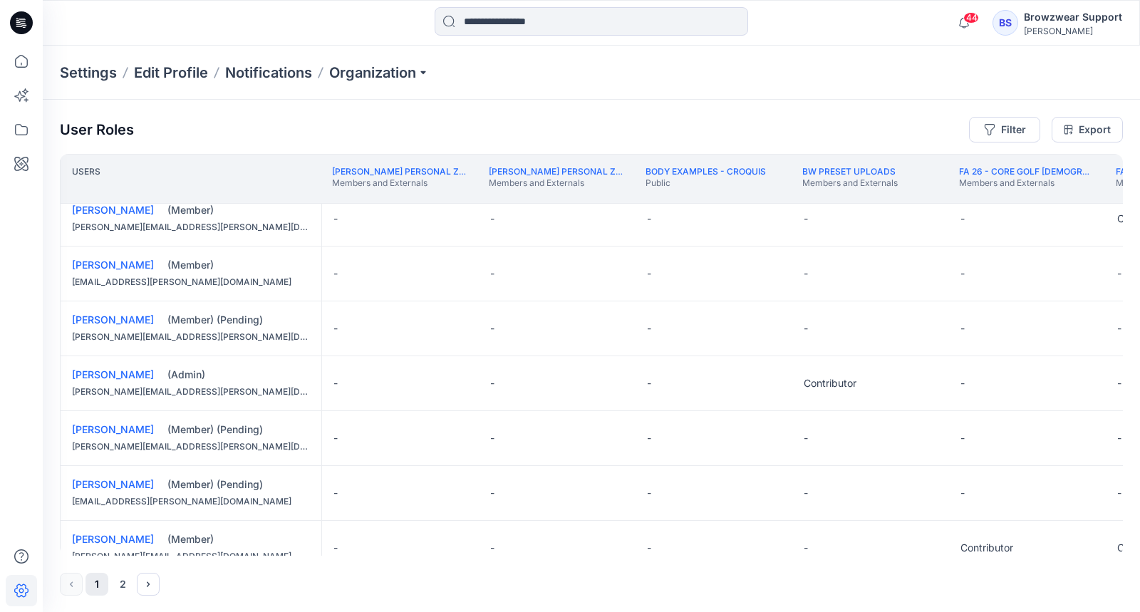
click at [269, 555] on div "Users [PERSON_NAME] Personal Zone Members and Externals [PERSON_NAME] Personal …" at bounding box center [591, 355] width 1063 height 402
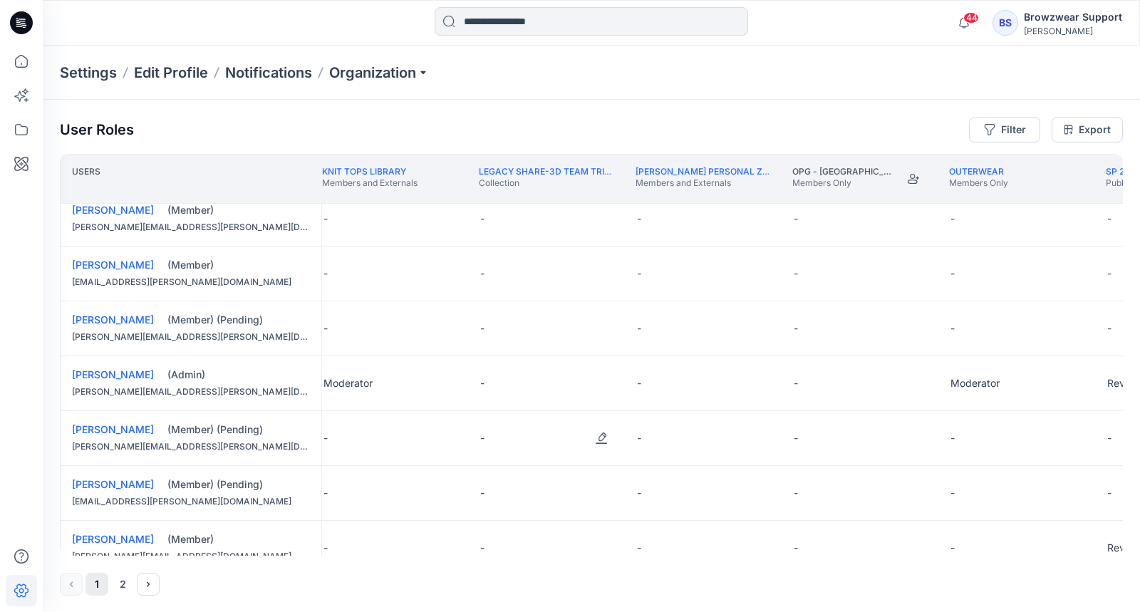
scroll to position [506, 1423]
click at [782, 132] on div "User Roles Filter Export" at bounding box center [591, 130] width 1063 height 26
click at [723, 171] on link "[PERSON_NAME] Personal Zone" at bounding box center [704, 171] width 145 height 11
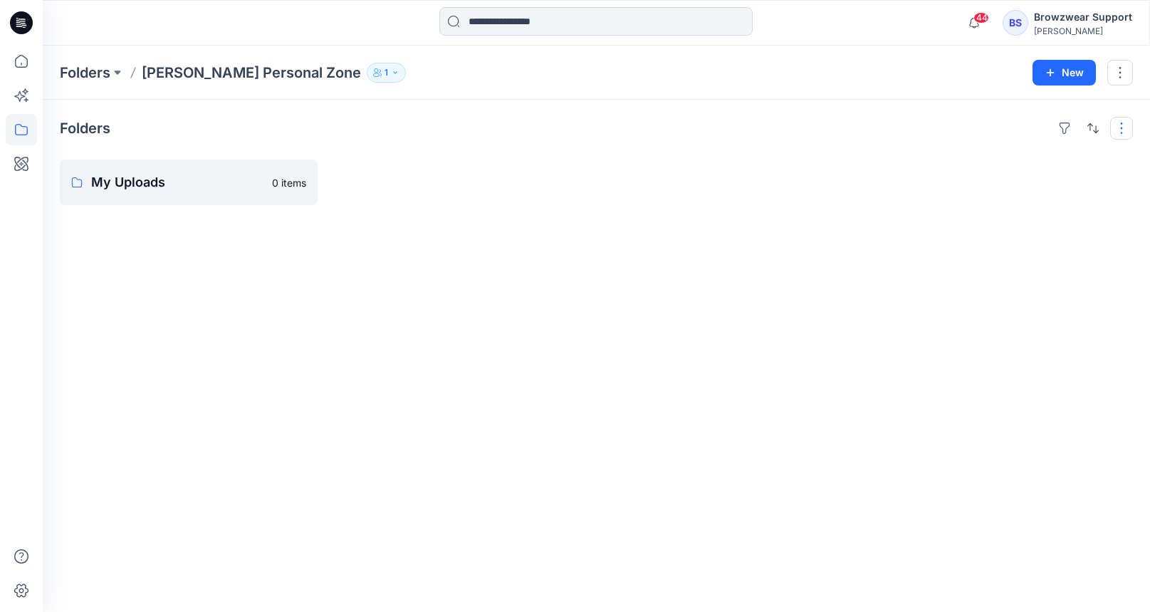
click at [1115, 122] on button "button" at bounding box center [1121, 128] width 23 height 23
click at [1124, 79] on button "button" at bounding box center [1121, 73] width 26 height 26
click at [1061, 193] on p "[PERSON_NAME]" at bounding box center [1043, 192] width 82 height 15
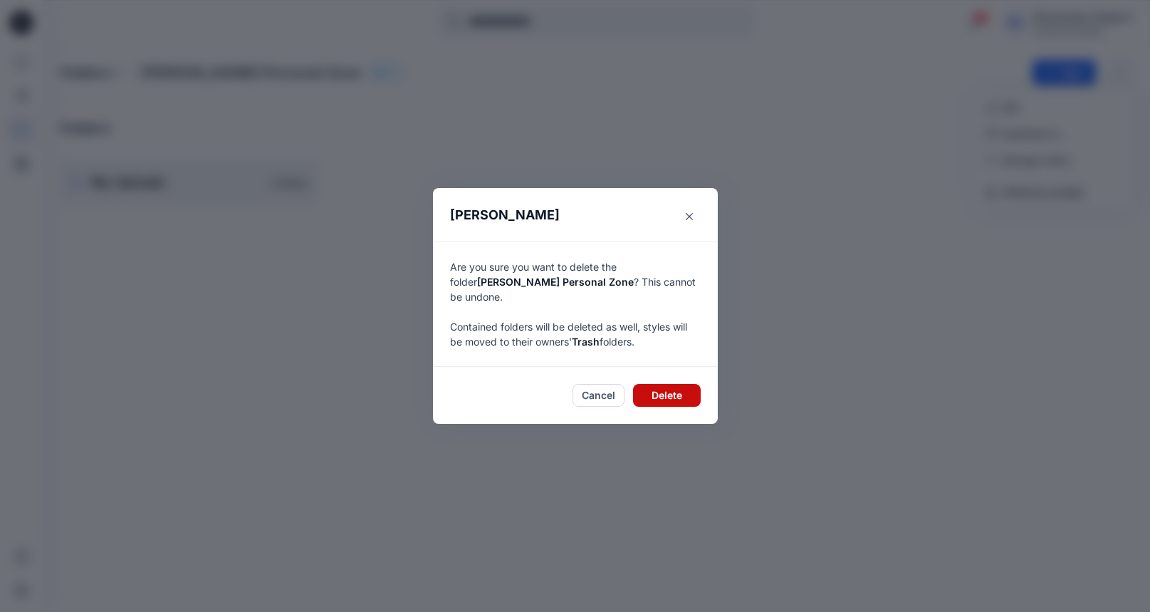
click at [674, 385] on button "Delete" at bounding box center [667, 395] width 68 height 23
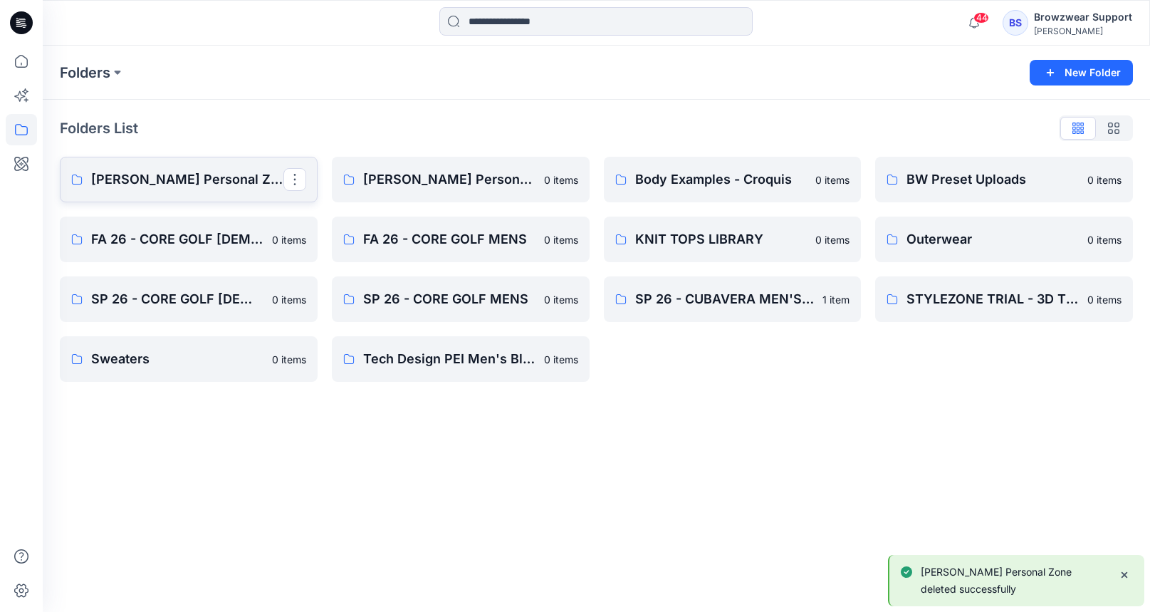
click at [217, 182] on p "[PERSON_NAME] Personal Zone" at bounding box center [187, 180] width 192 height 20
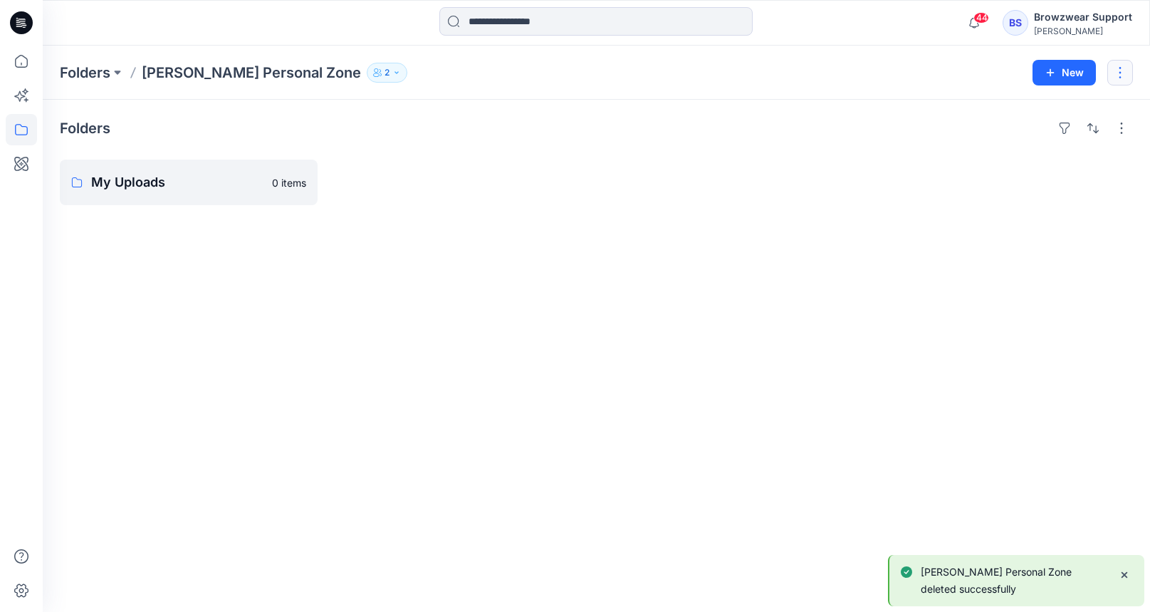
click at [1123, 71] on button "button" at bounding box center [1121, 73] width 26 height 26
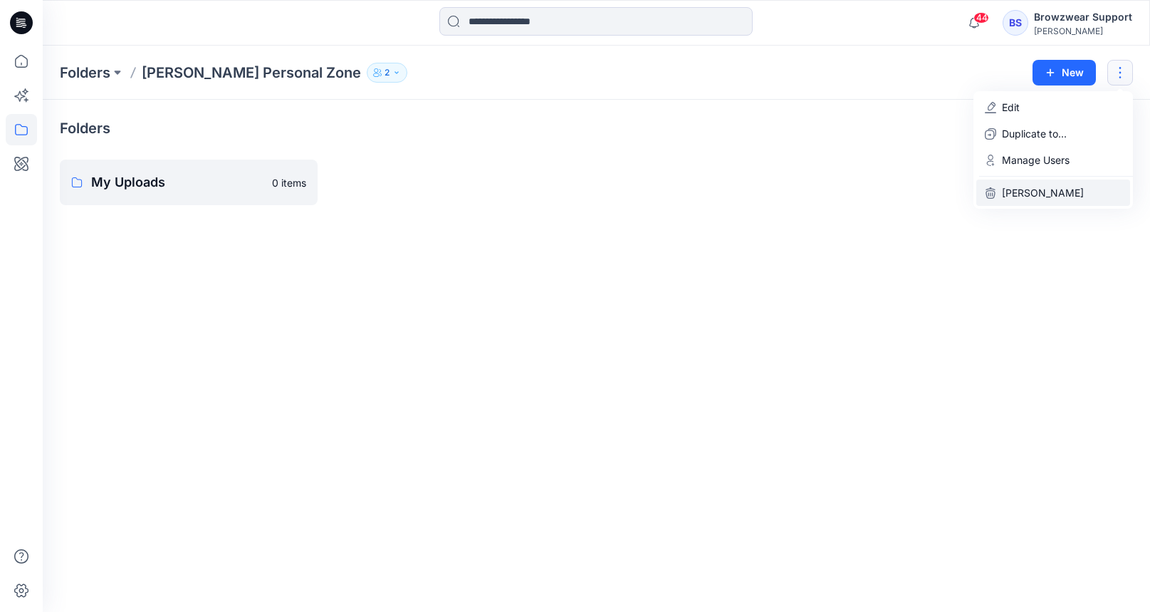
click at [1042, 197] on p "[PERSON_NAME]" at bounding box center [1043, 192] width 82 height 15
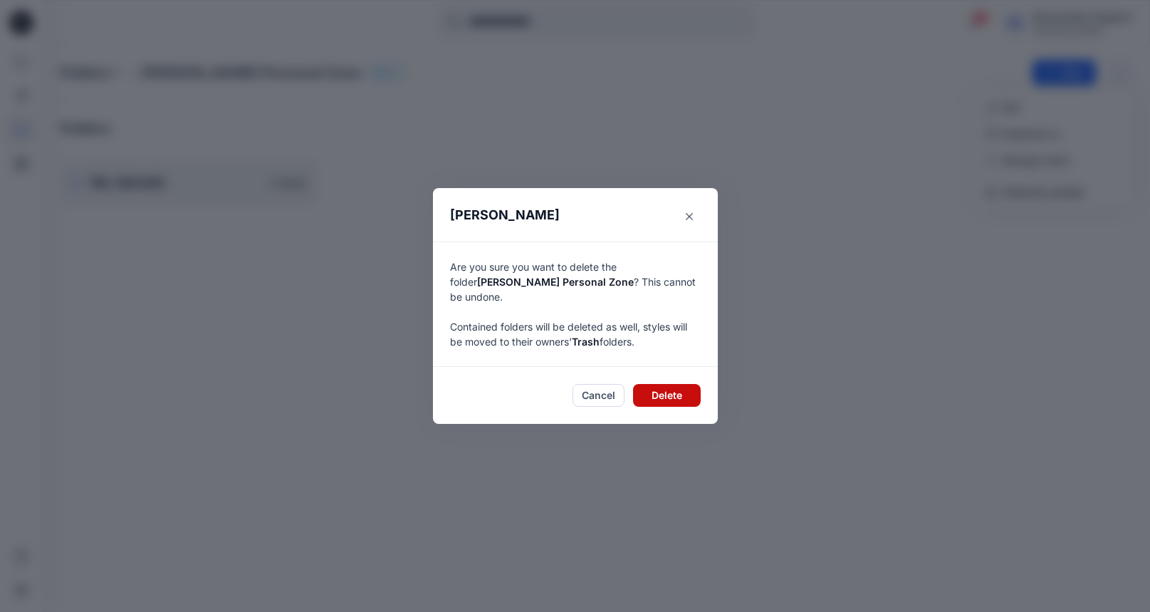
click at [664, 392] on button "Delete" at bounding box center [667, 395] width 68 height 23
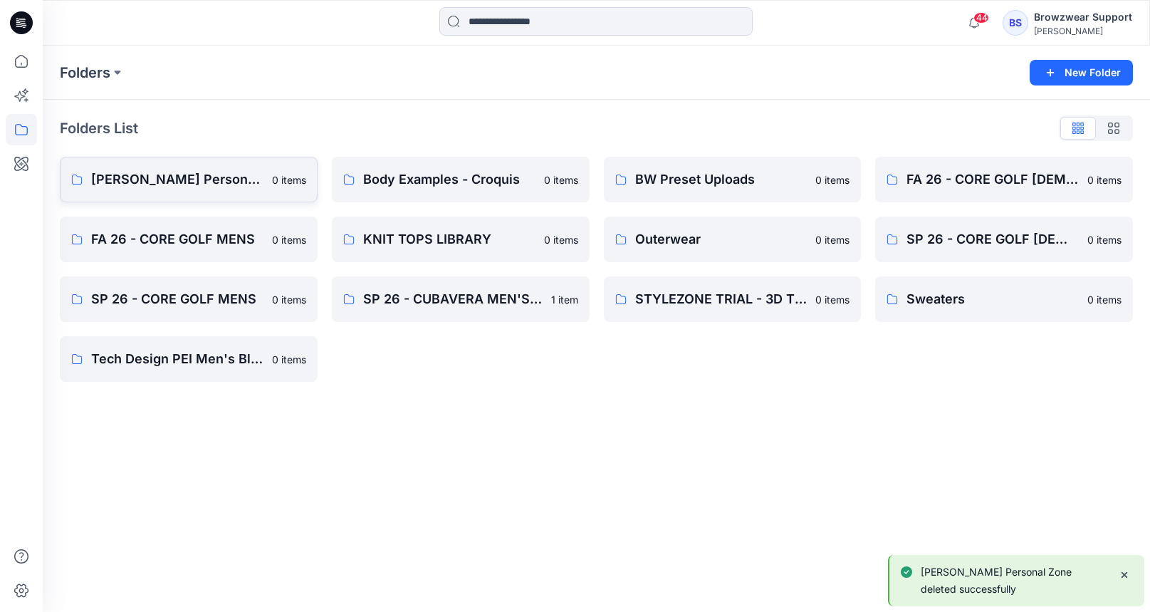
click at [208, 177] on p "[PERSON_NAME] Personal Zone" at bounding box center [177, 180] width 172 height 20
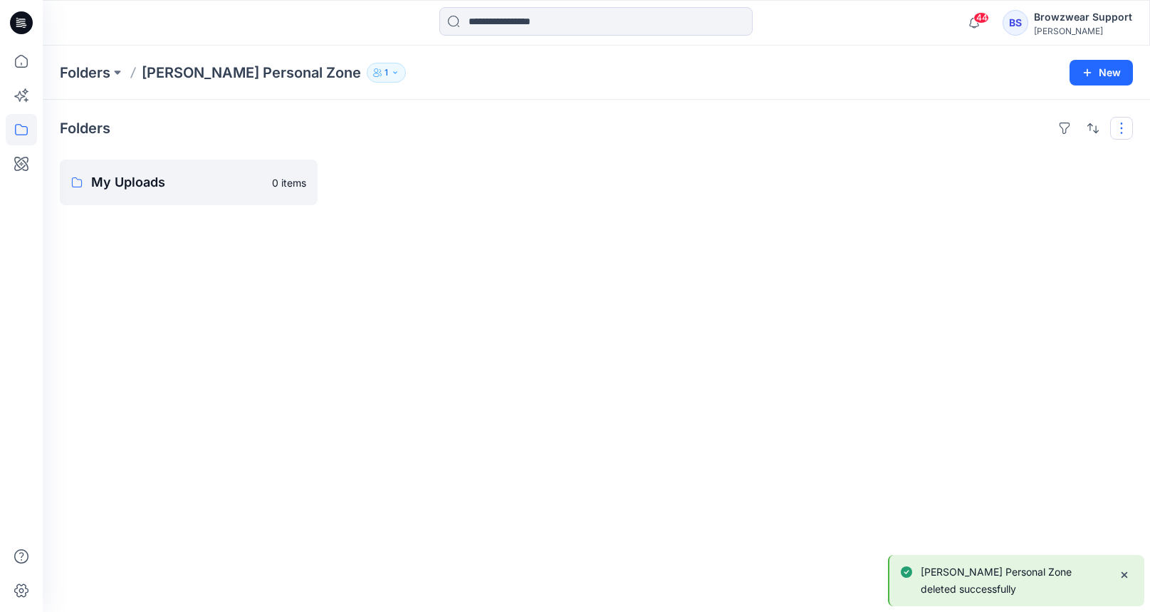
click at [1127, 123] on button "button" at bounding box center [1121, 128] width 23 height 23
click at [741, 224] on div "Folders Layout Grid Large Grid Folder View Compact Card Card View Card Info Tag…" at bounding box center [597, 356] width 1108 height 512
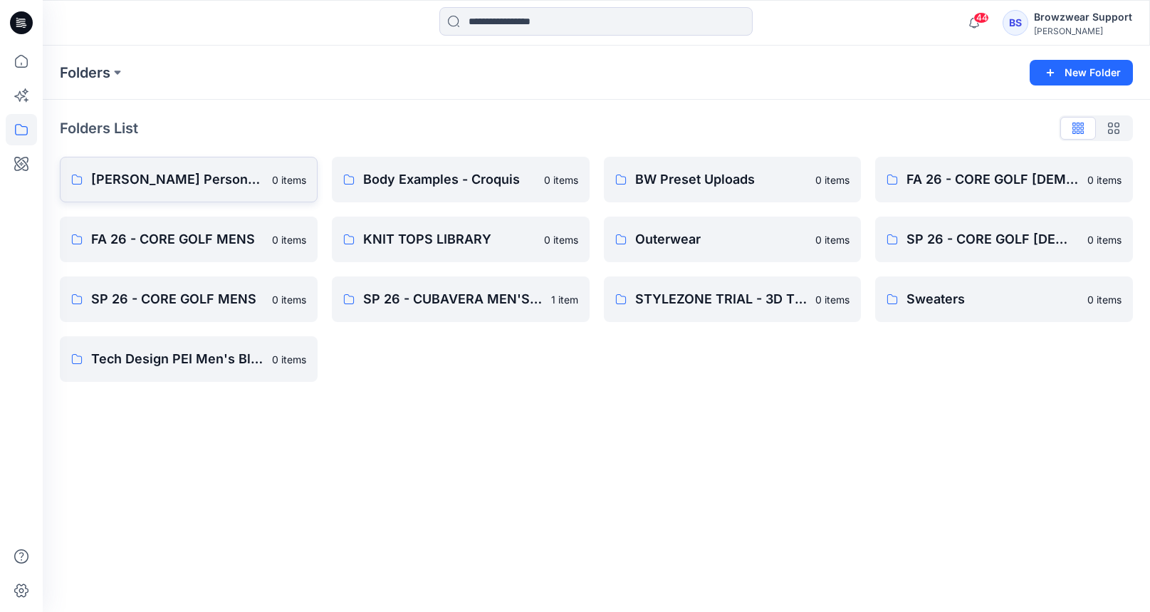
click at [198, 170] on p "[PERSON_NAME] Personal Zone" at bounding box center [177, 180] width 172 height 20
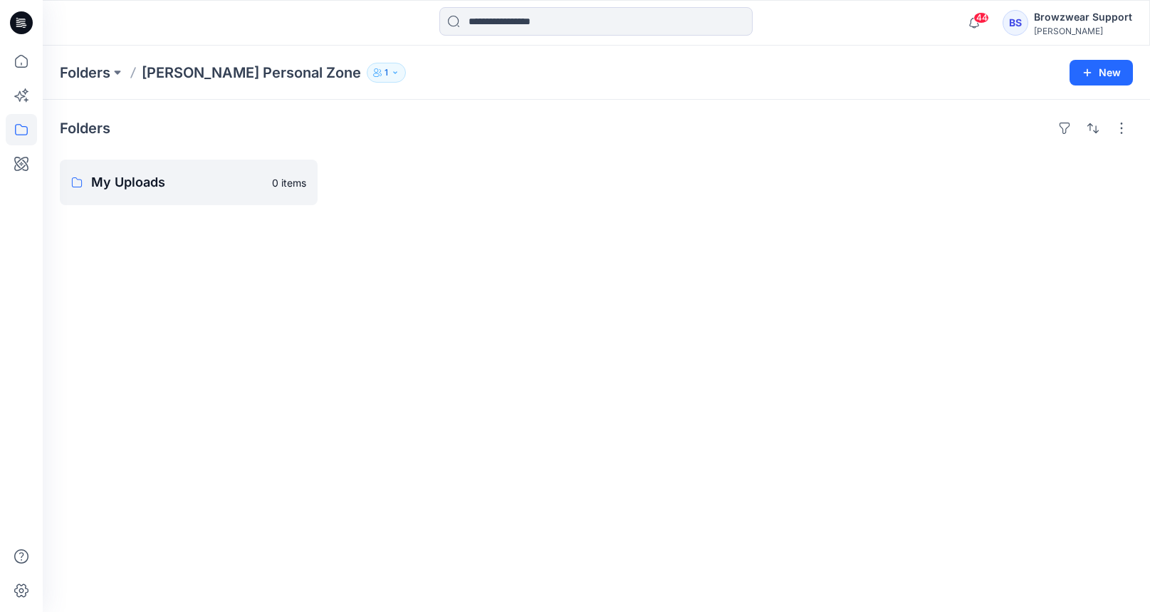
click at [391, 72] on icon "button" at bounding box center [395, 72] width 9 height 9
click at [591, 147] on div "Folders My Uploads 0 items" at bounding box center [597, 356] width 1108 height 512
click at [1127, 125] on button "button" at bounding box center [1121, 128] width 23 height 23
click at [818, 169] on div at bounding box center [733, 183] width 258 height 46
click at [21, 54] on icon at bounding box center [21, 61] width 31 height 31
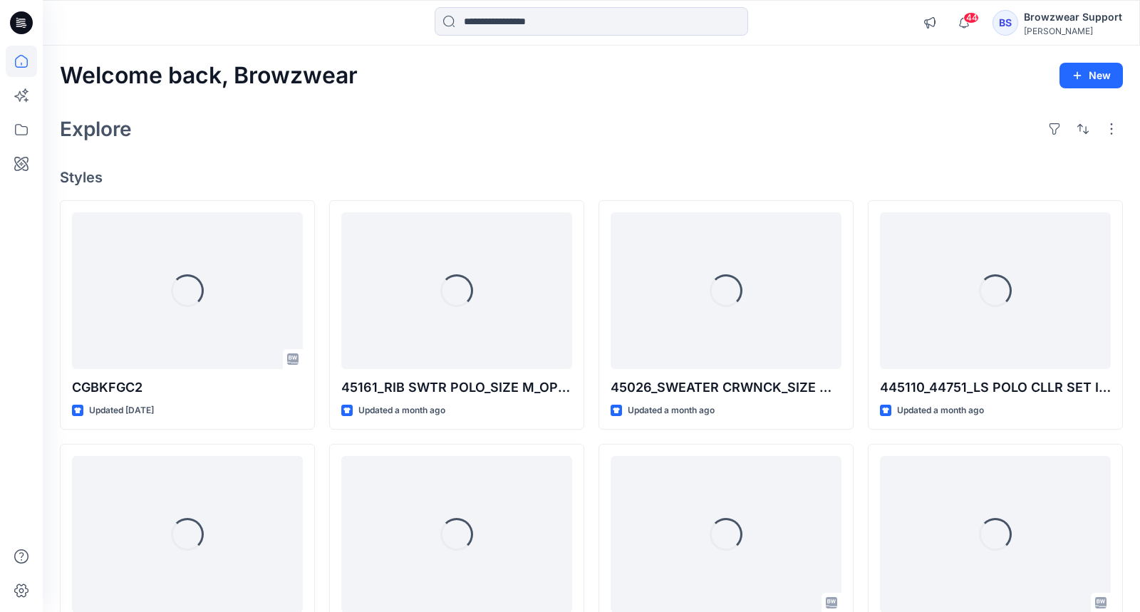
click at [1053, 22] on div "Browzwear Support" at bounding box center [1073, 17] width 98 height 17
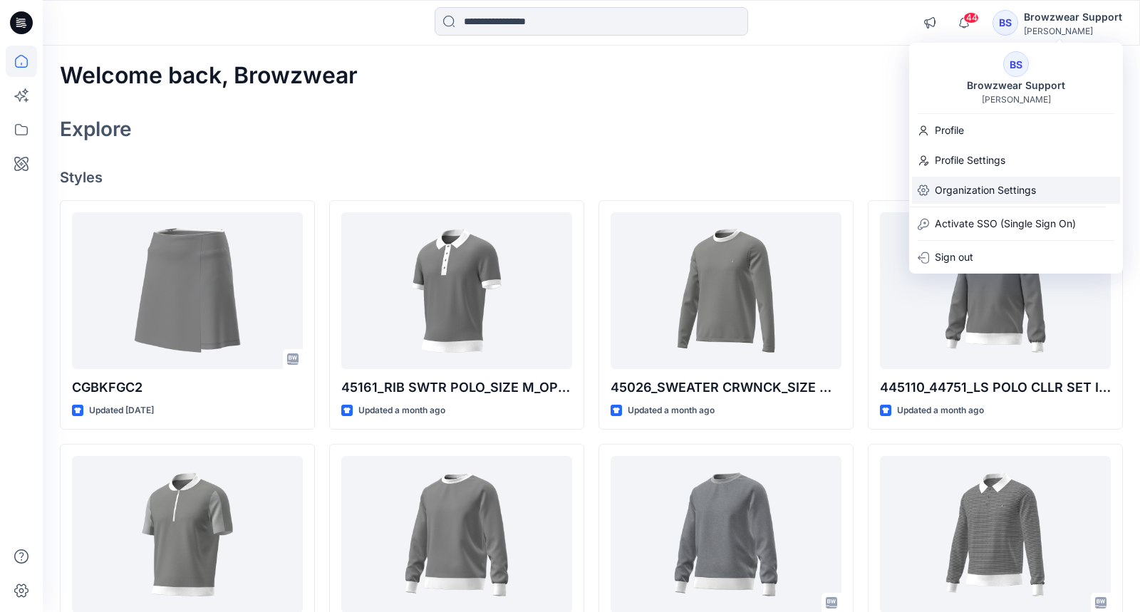
click at [963, 195] on p "Organization Settings" at bounding box center [984, 190] width 101 height 27
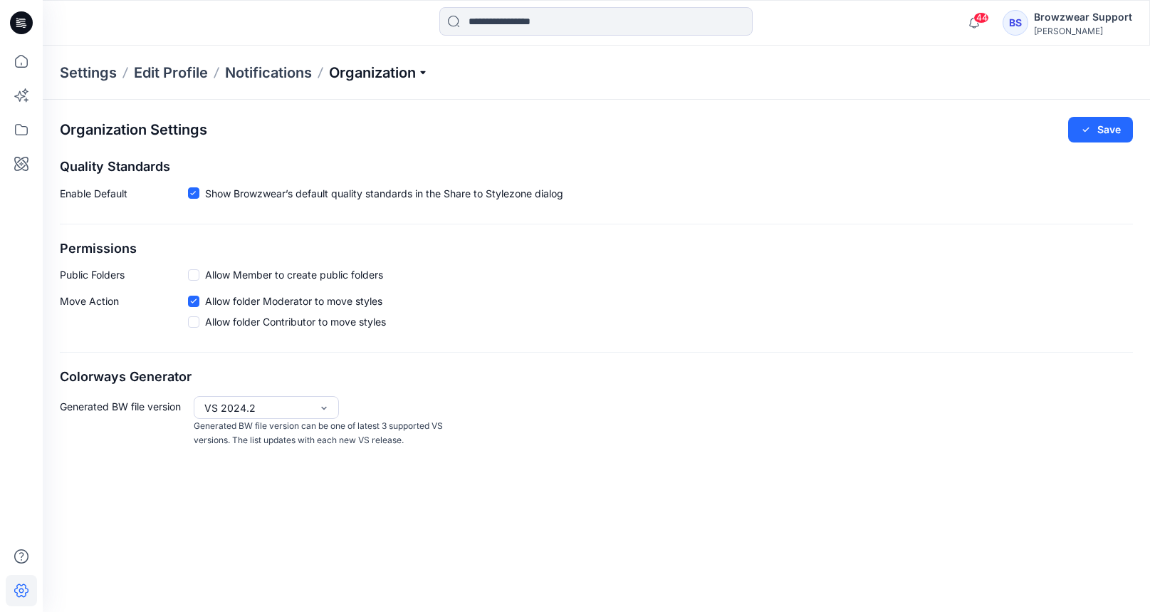
click at [390, 68] on p "Organization" at bounding box center [379, 73] width 100 height 20
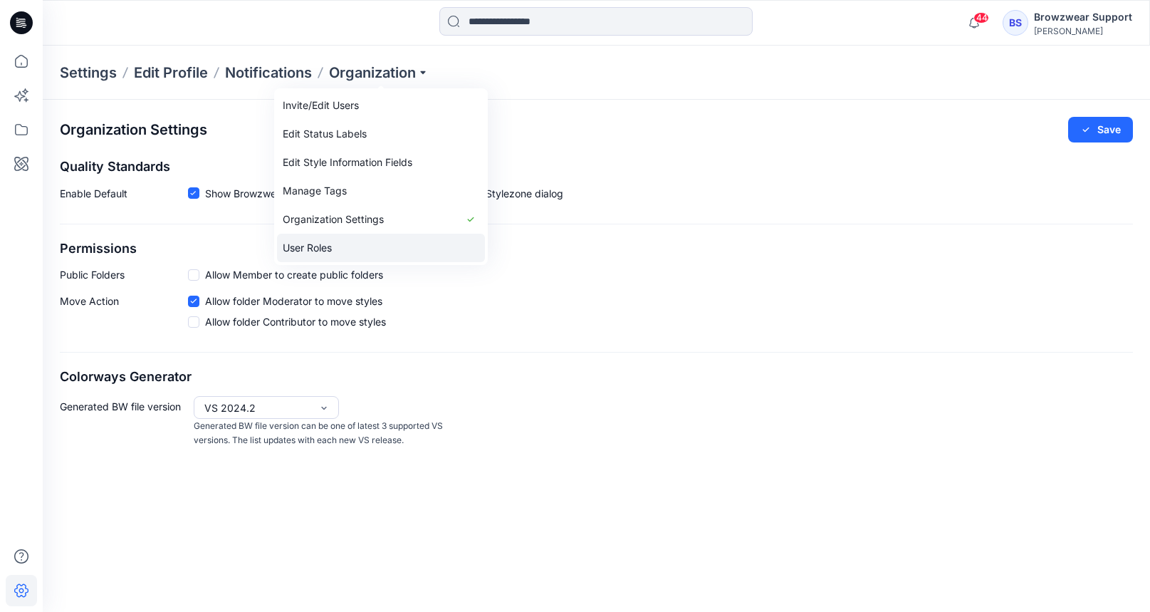
click at [369, 251] on link "User Roles" at bounding box center [381, 248] width 208 height 28
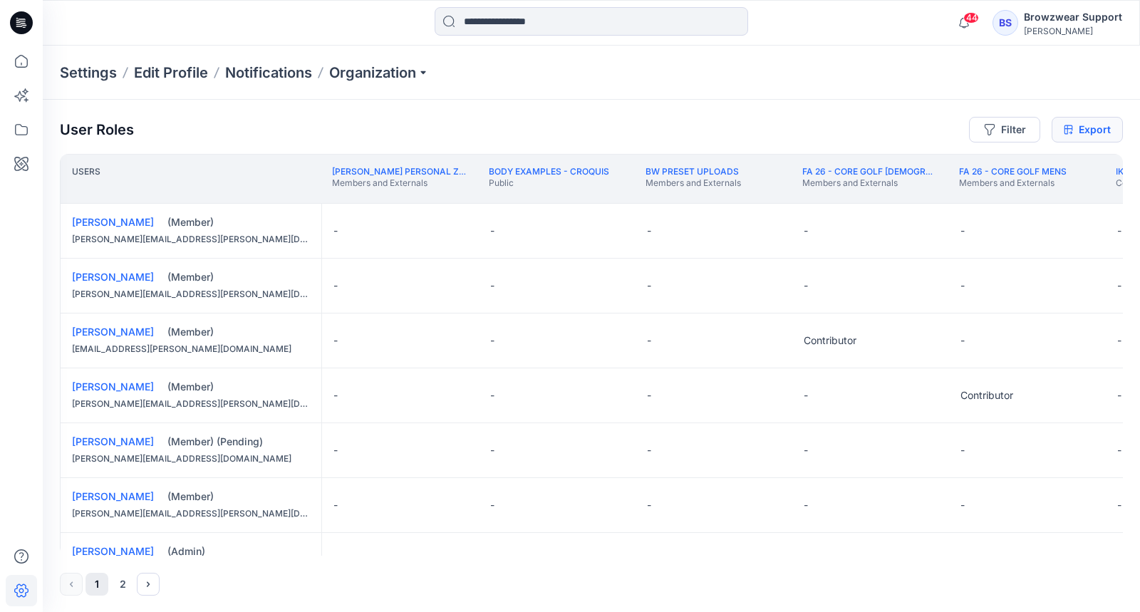
click at [1106, 123] on link "Export" at bounding box center [1086, 130] width 71 height 26
